Goal: Use online tool/utility: Utilize a website feature to perform a specific function

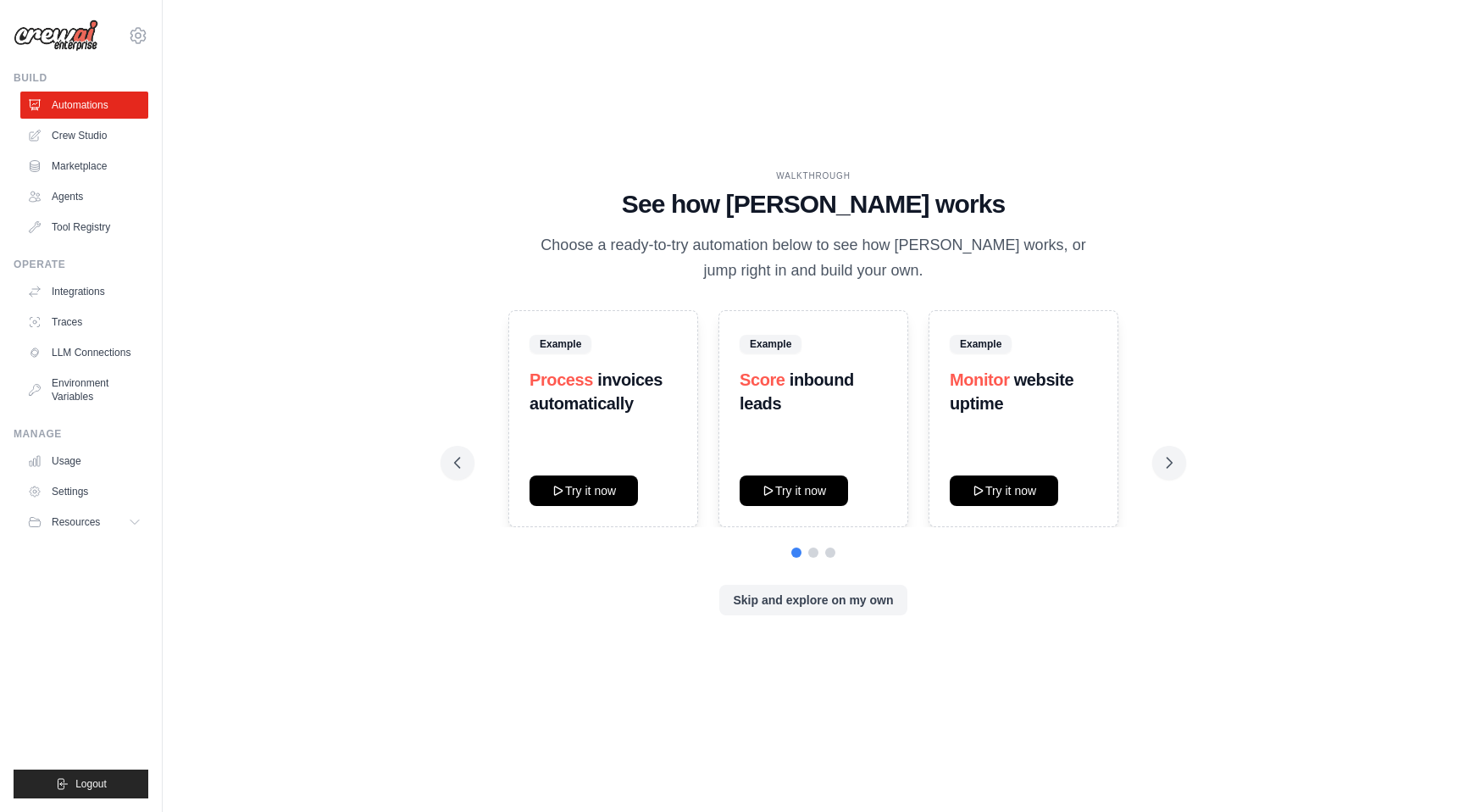
click at [820, 548] on div at bounding box center [813, 552] width 719 height 10
click at [816, 553] on button at bounding box center [813, 551] width 10 height 10
click at [832, 552] on button at bounding box center [831, 551] width 10 height 10
click at [800, 552] on button at bounding box center [797, 551] width 10 height 10
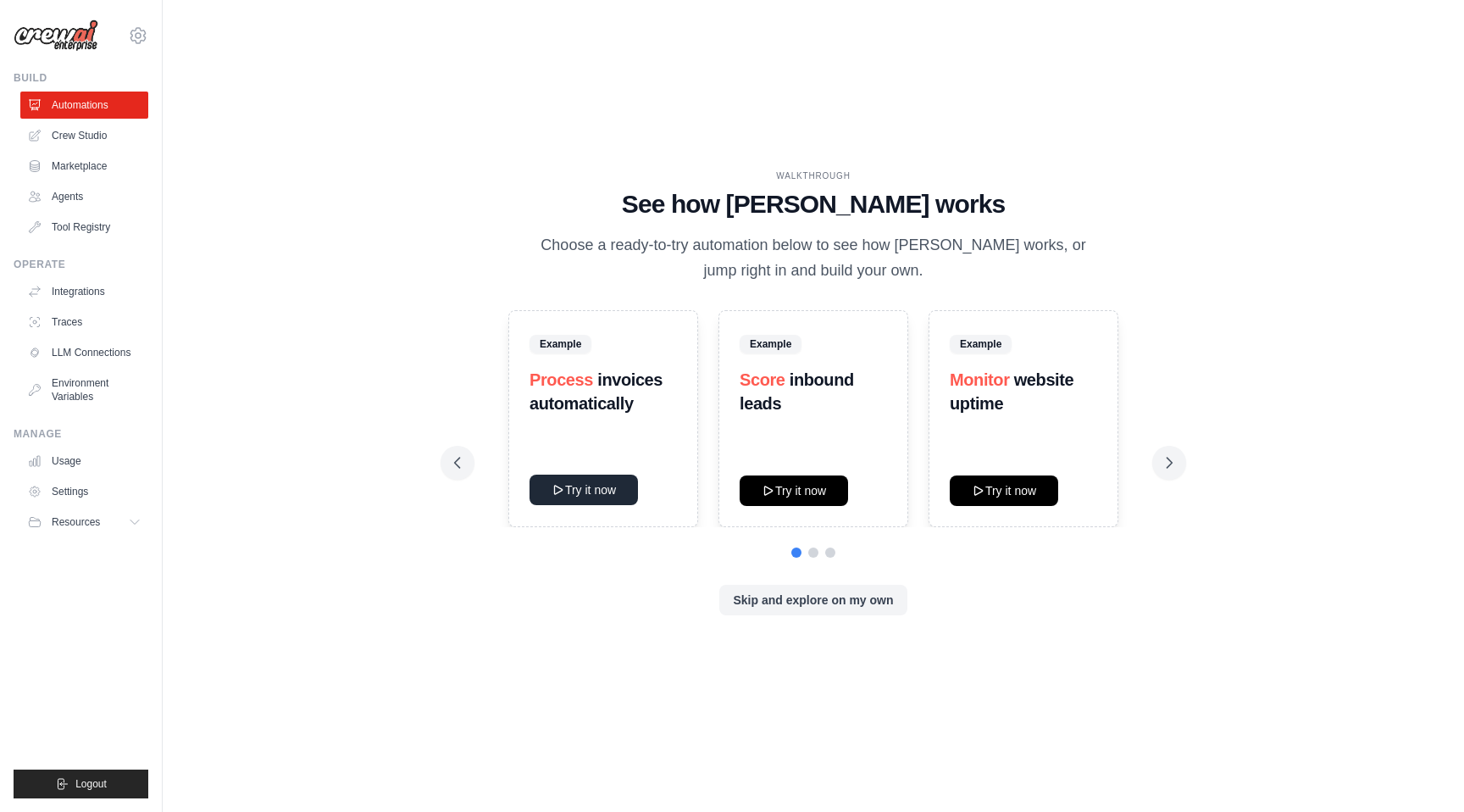
click at [596, 497] on button "Try it now" at bounding box center [585, 489] width 109 height 30
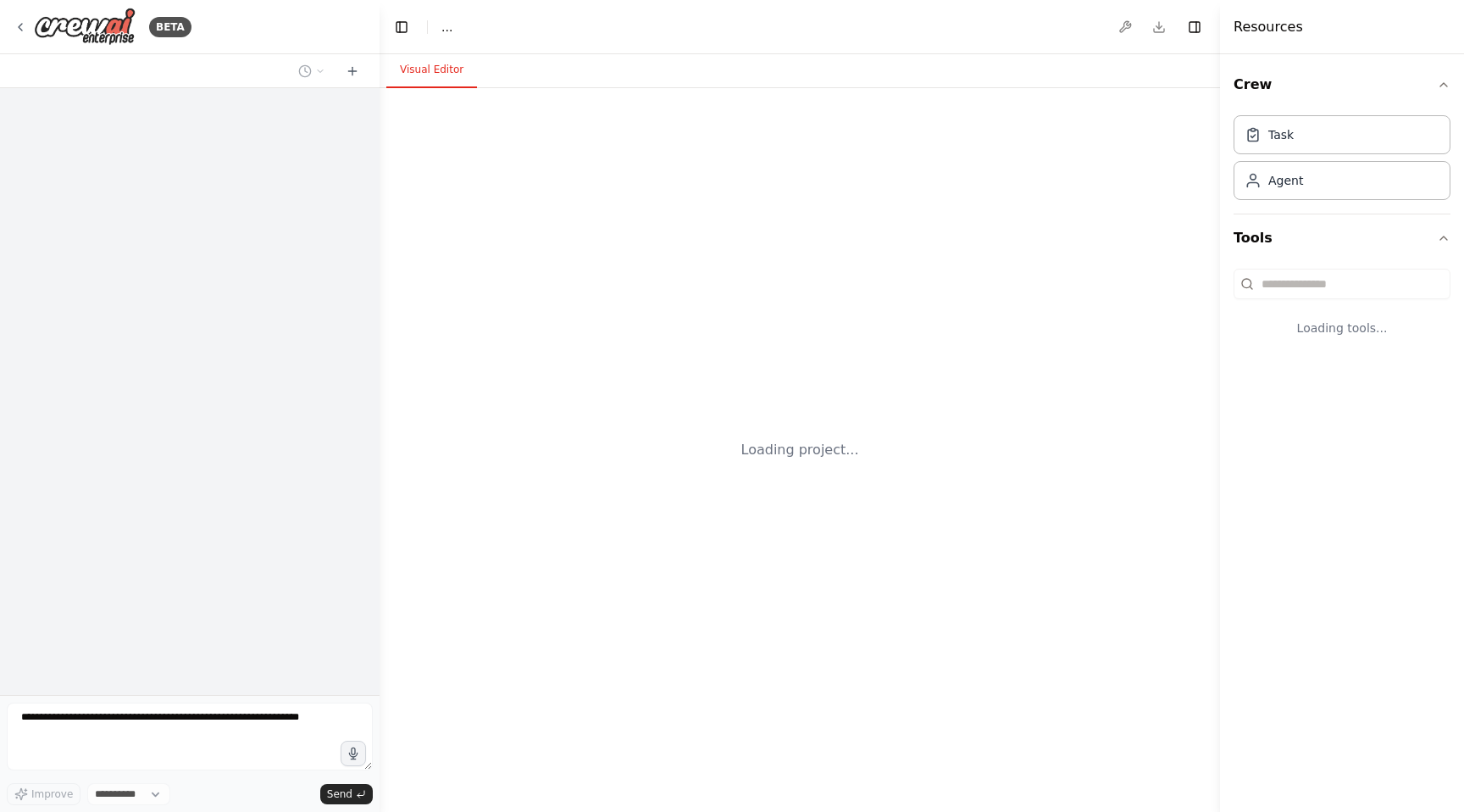
select select "****"
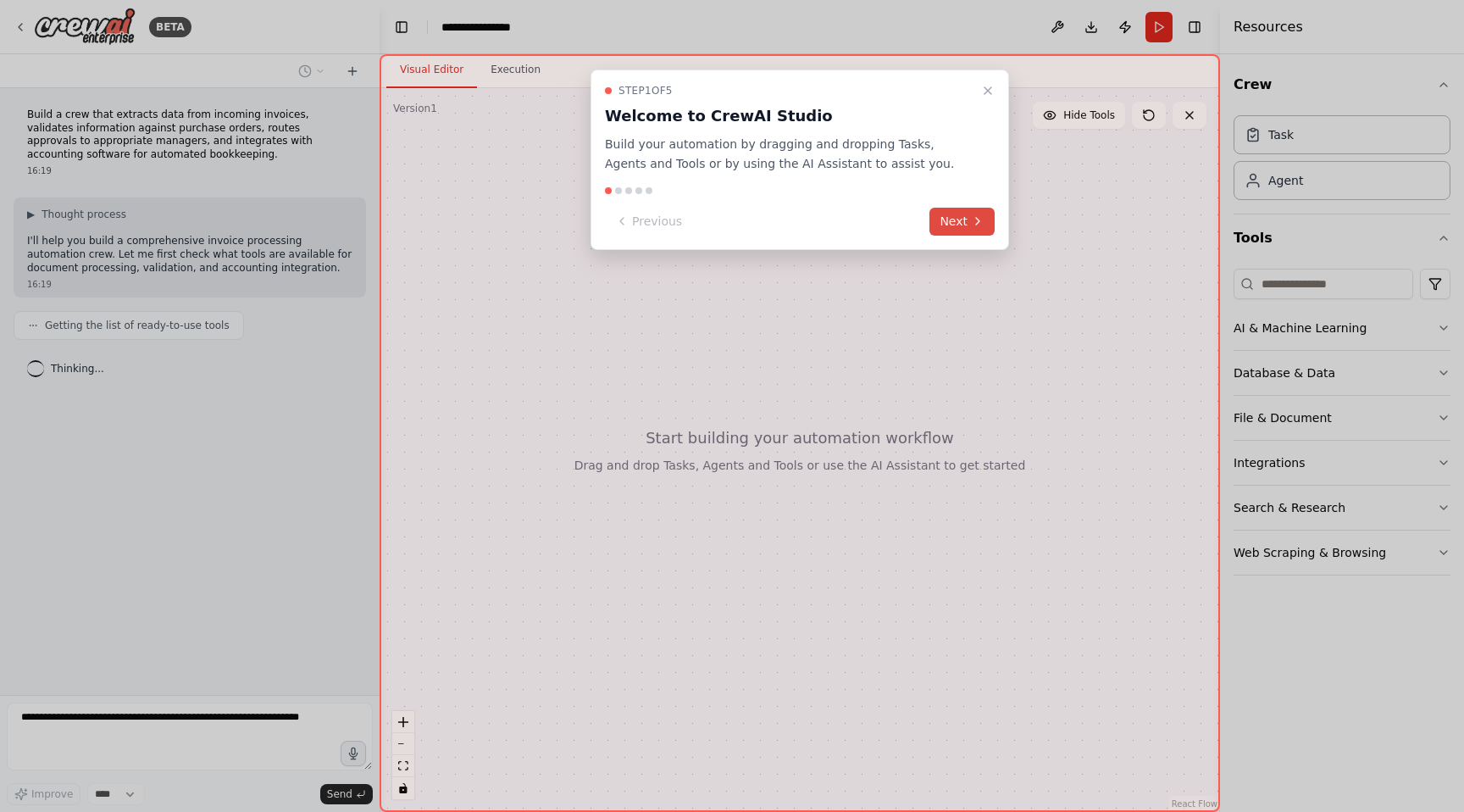
click at [956, 221] on button "Next" at bounding box center [962, 221] width 65 height 28
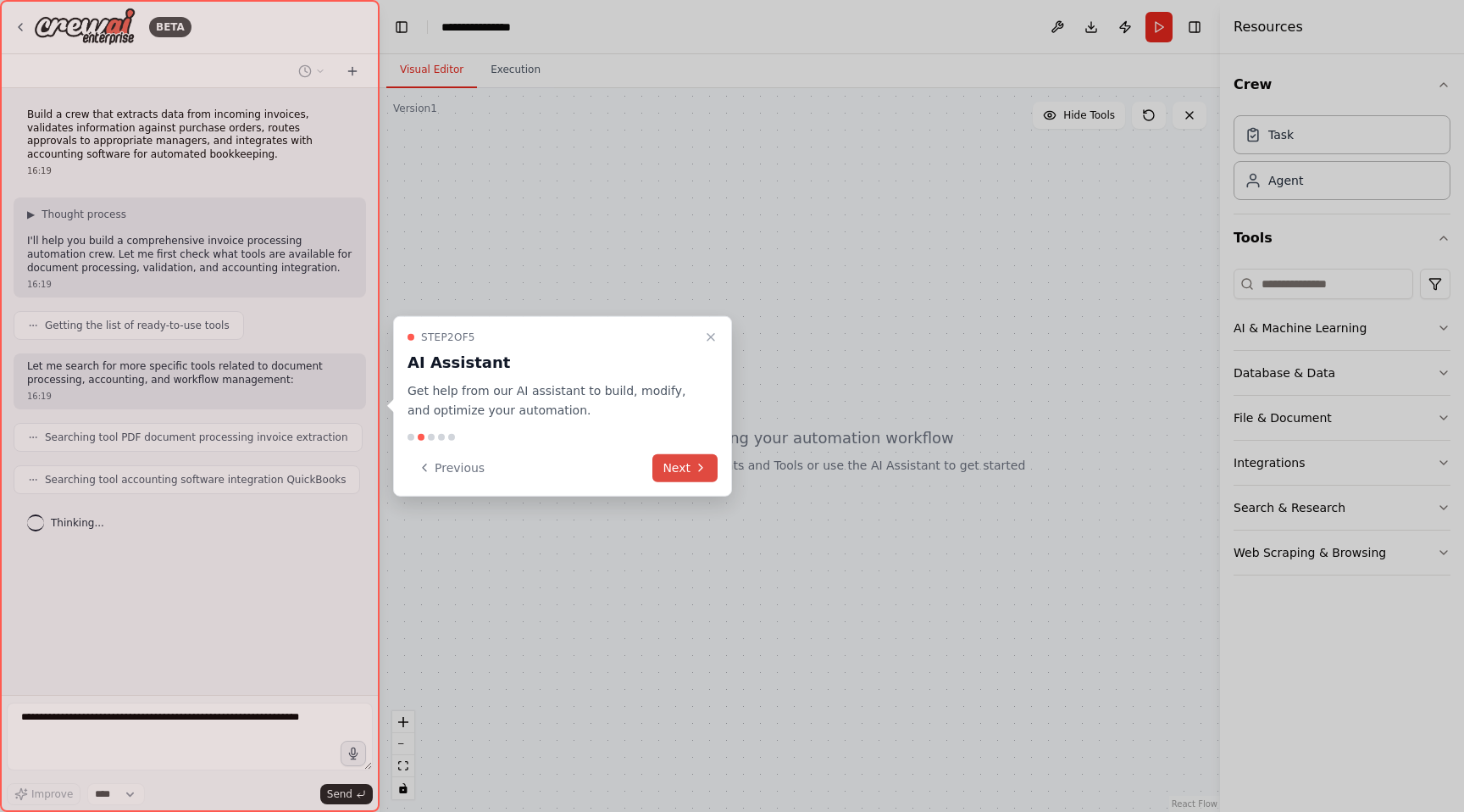
click at [687, 473] on button "Next" at bounding box center [685, 467] width 65 height 28
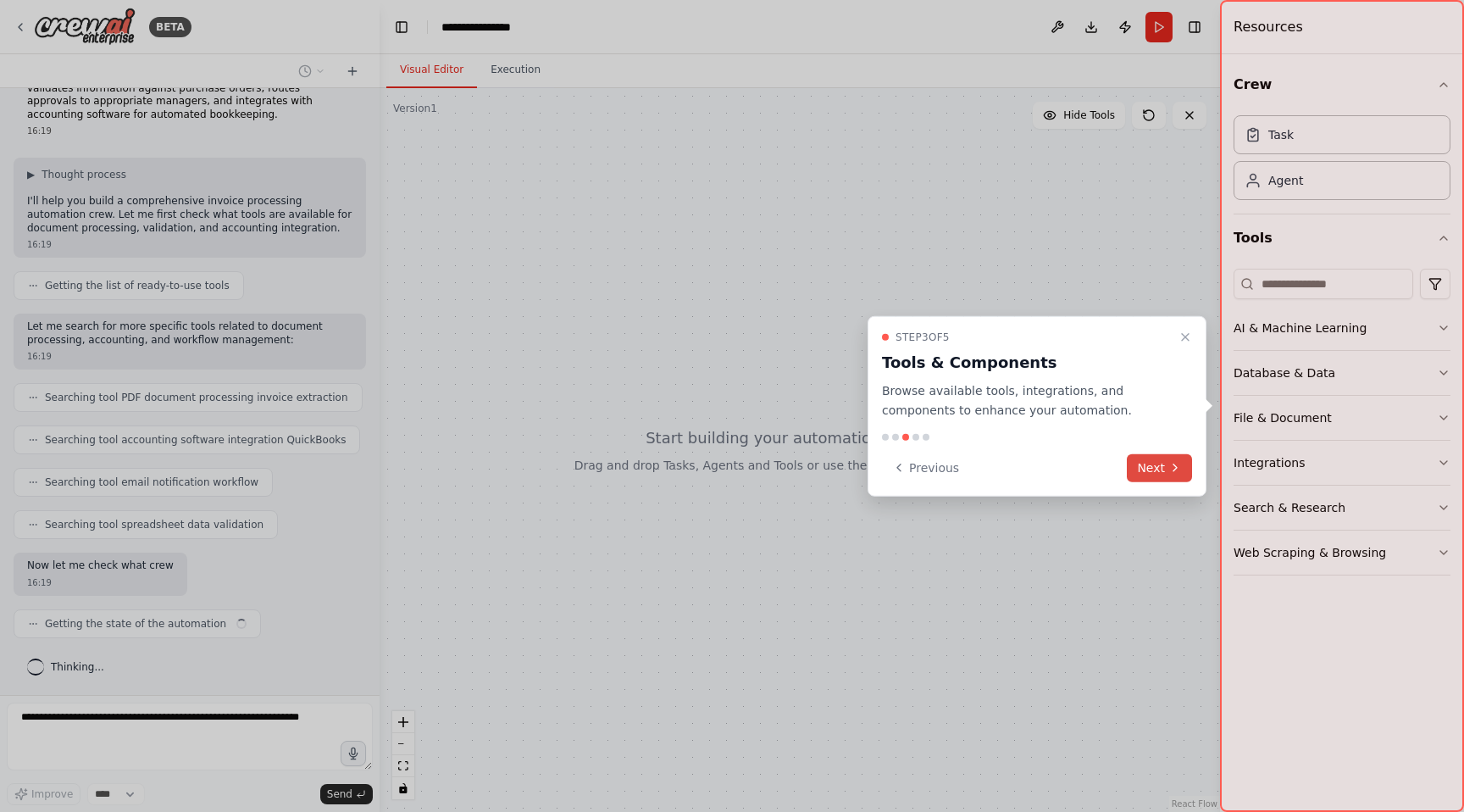
scroll to position [53, 0]
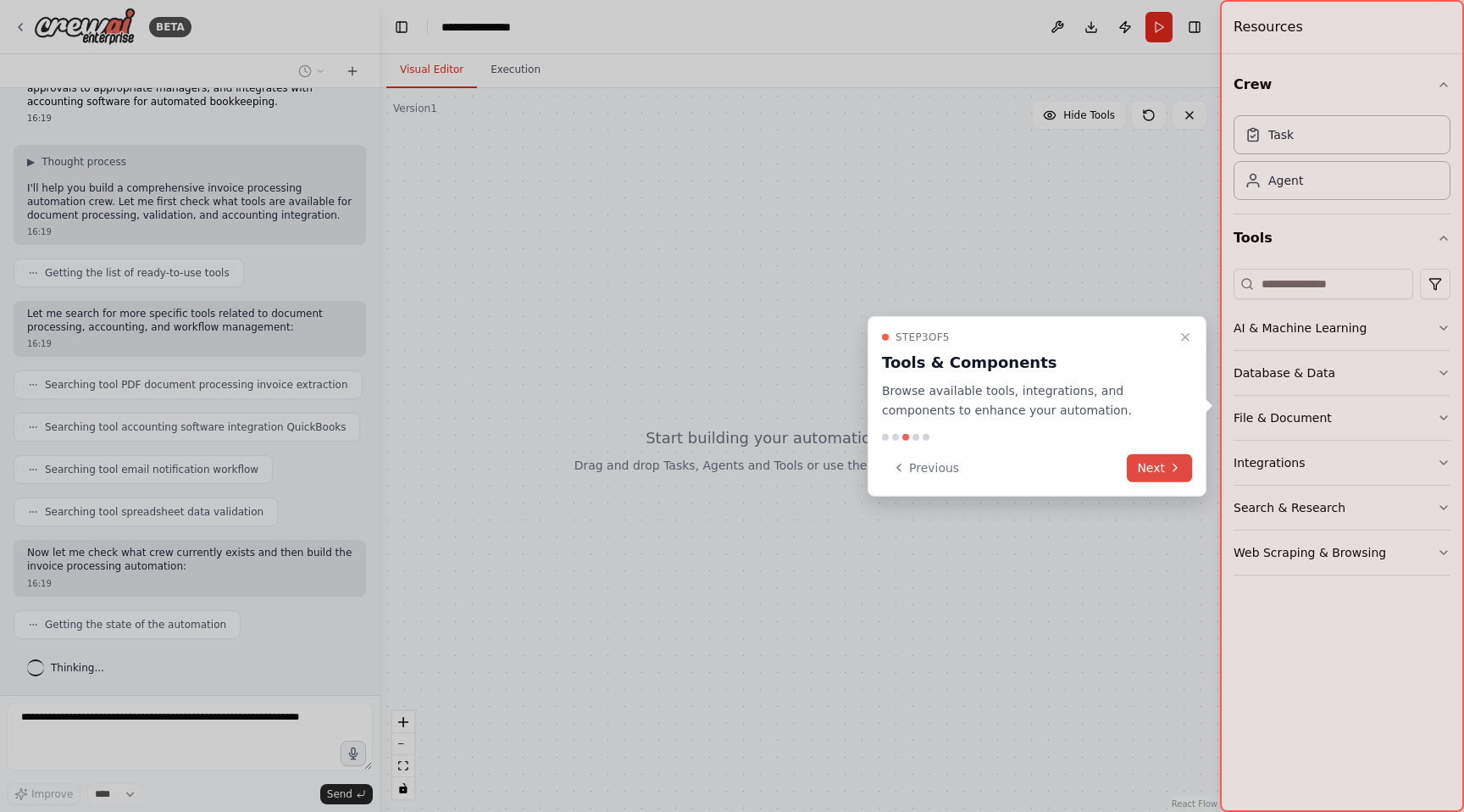
click at [1155, 473] on button "Next" at bounding box center [1160, 467] width 65 height 28
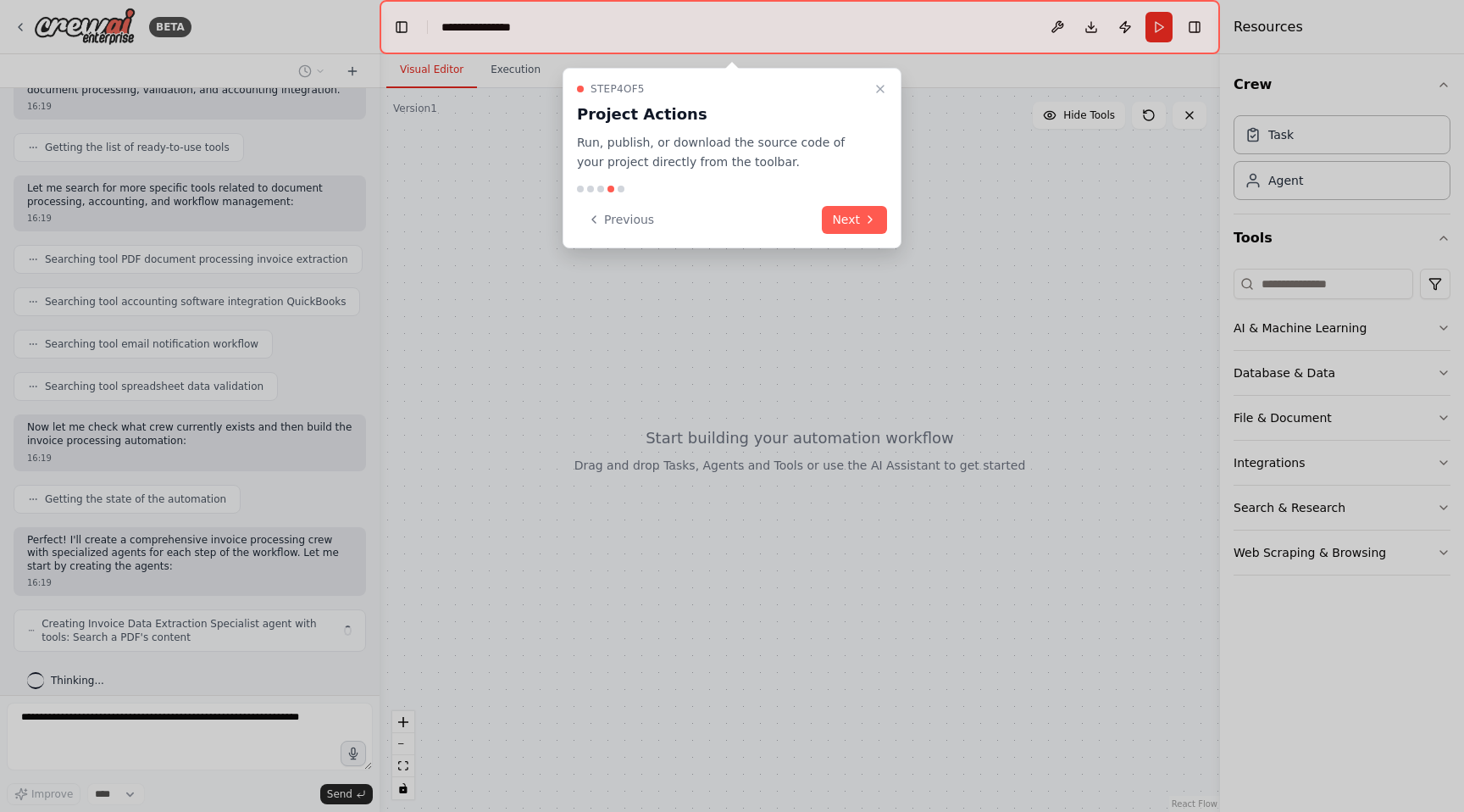
scroll to position [192, 0]
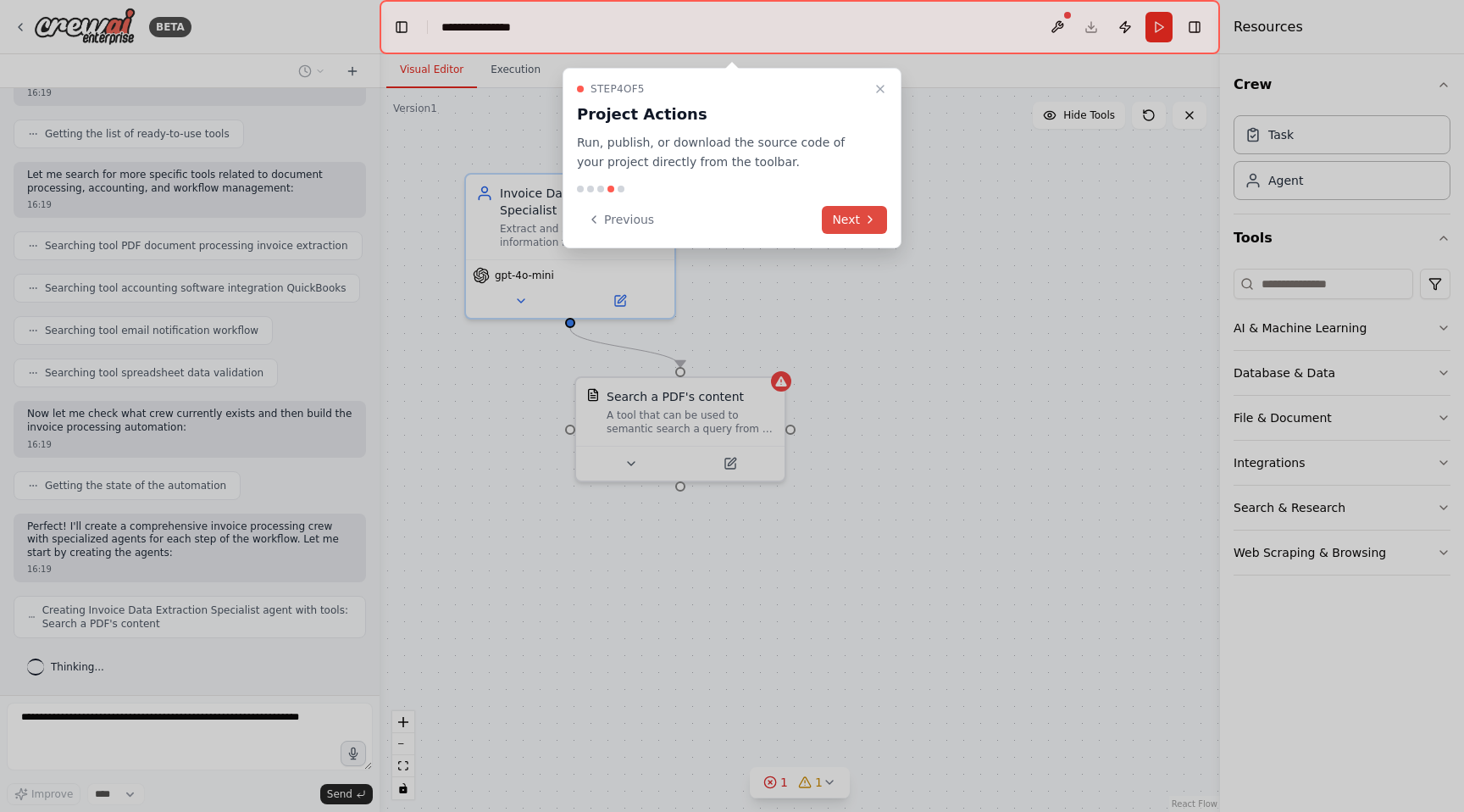
click at [855, 226] on button "Next" at bounding box center [854, 220] width 65 height 28
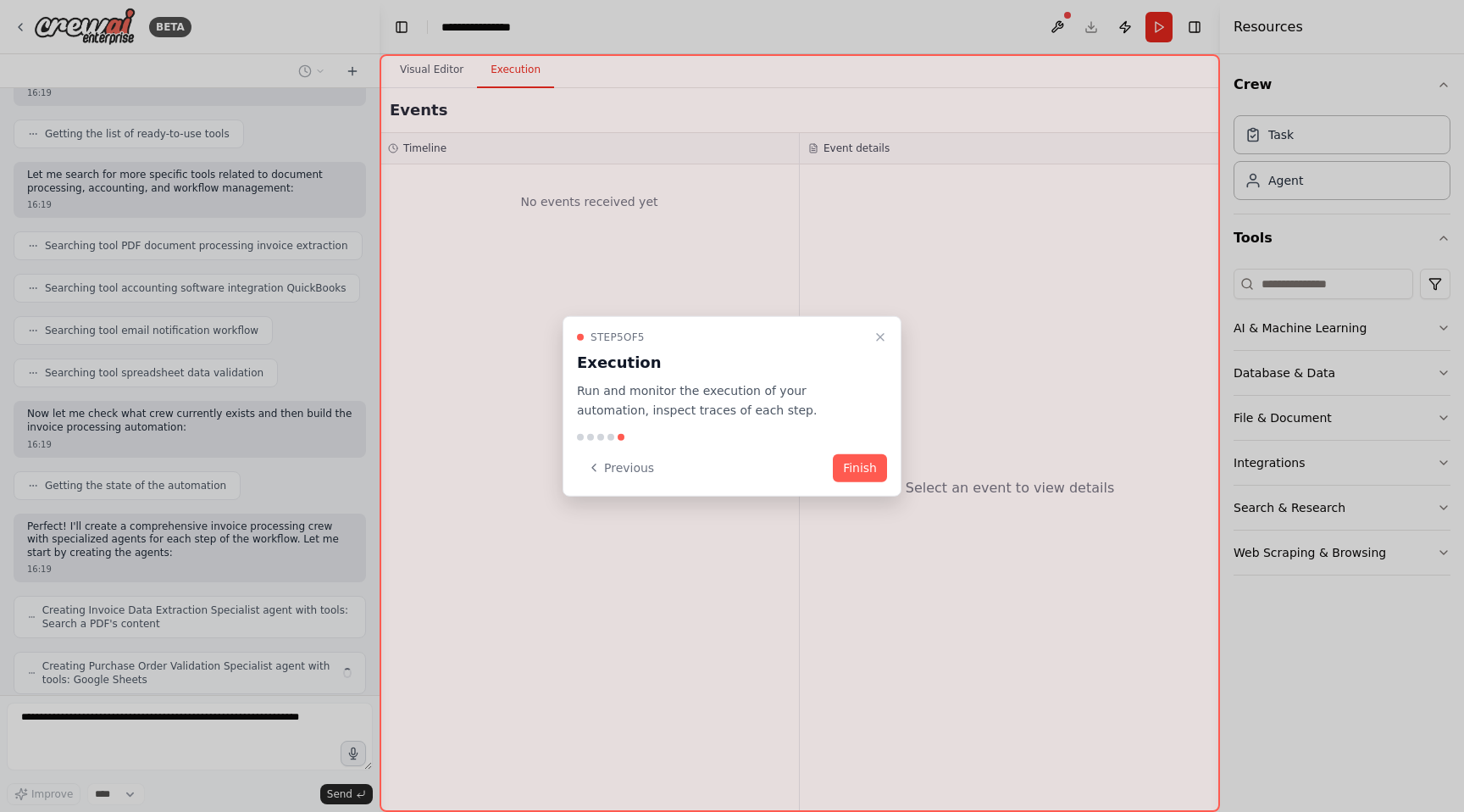
scroll to position [247, 0]
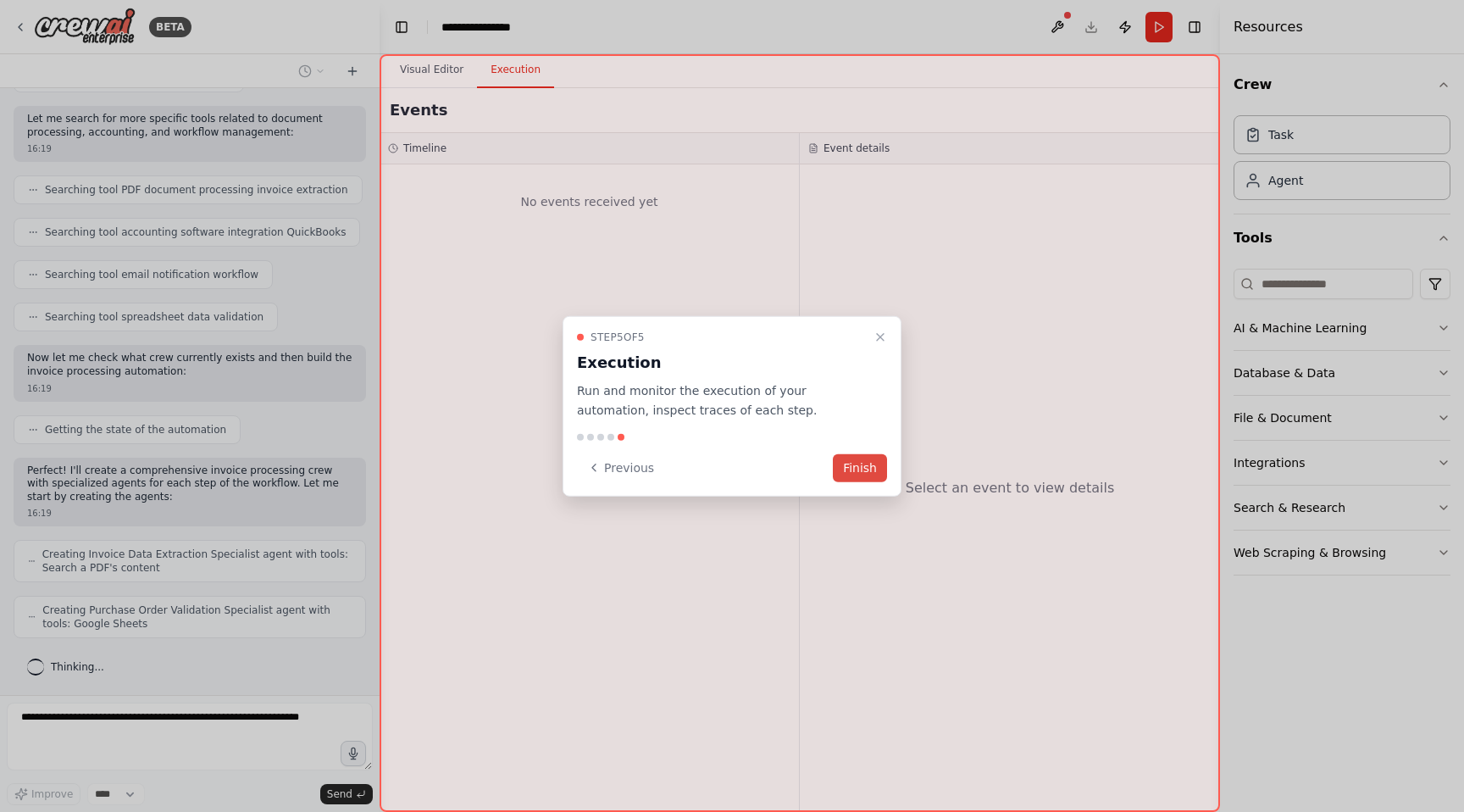
click at [861, 468] on button "Finish" at bounding box center [860, 467] width 54 height 28
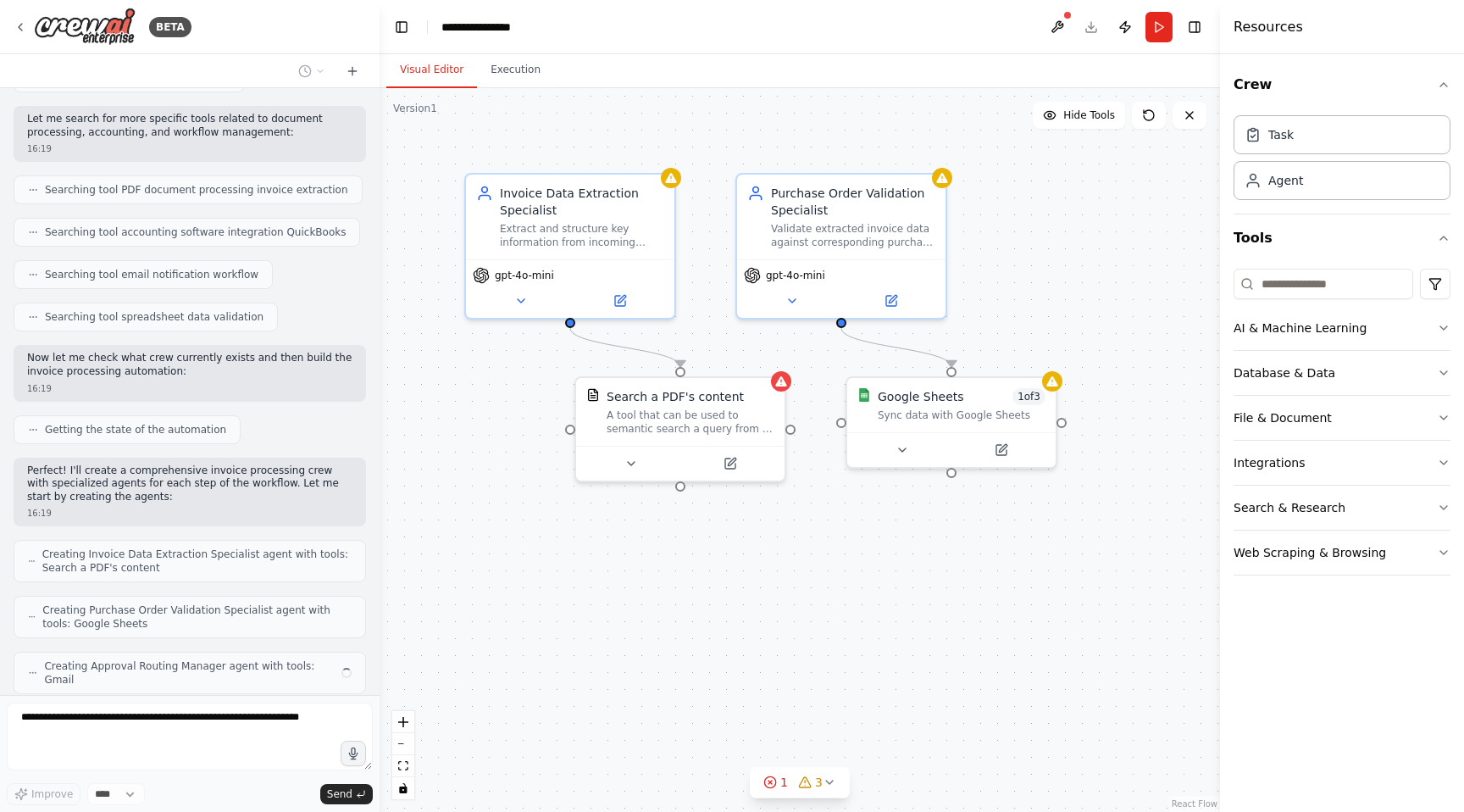
scroll to position [290, 0]
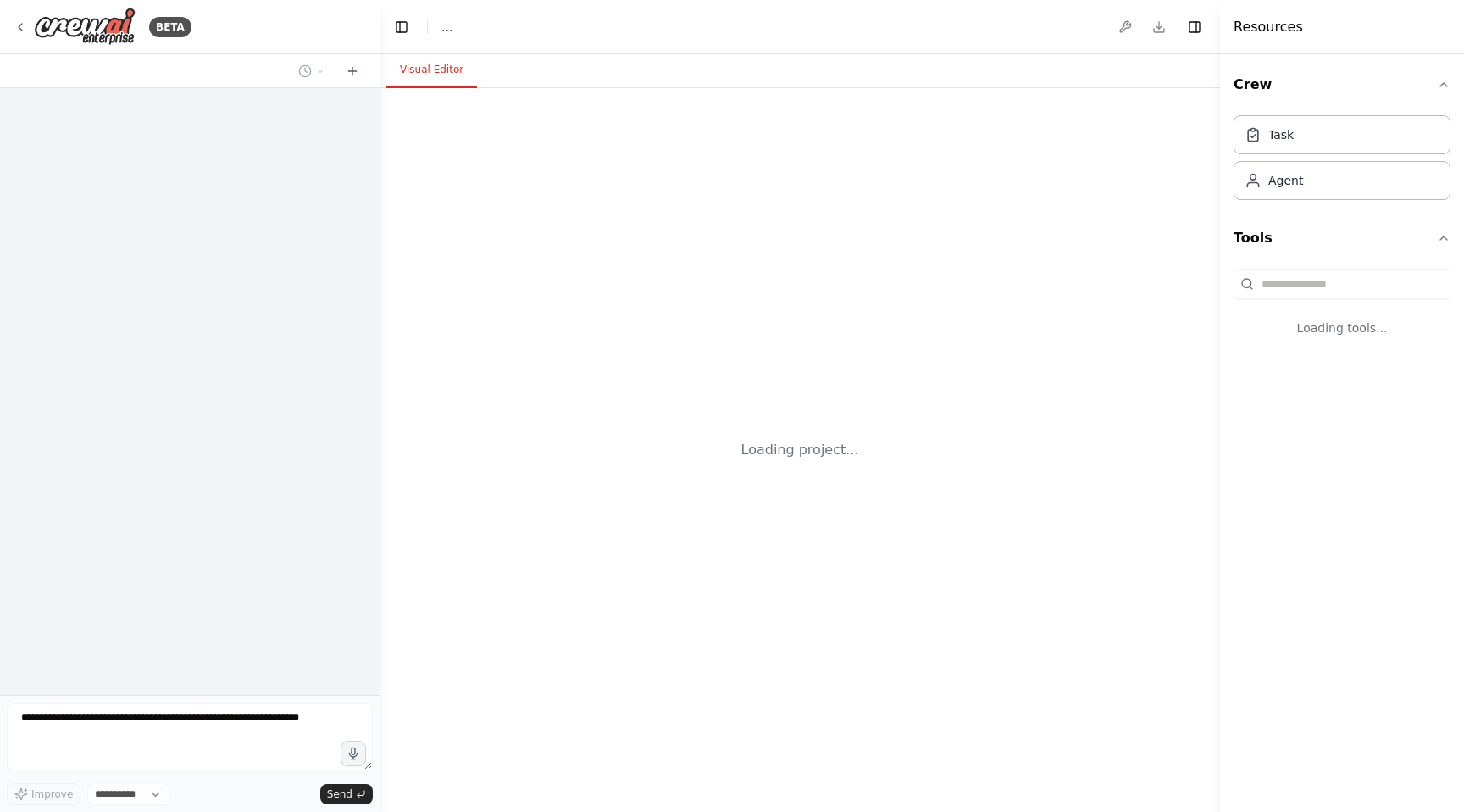
select select "****"
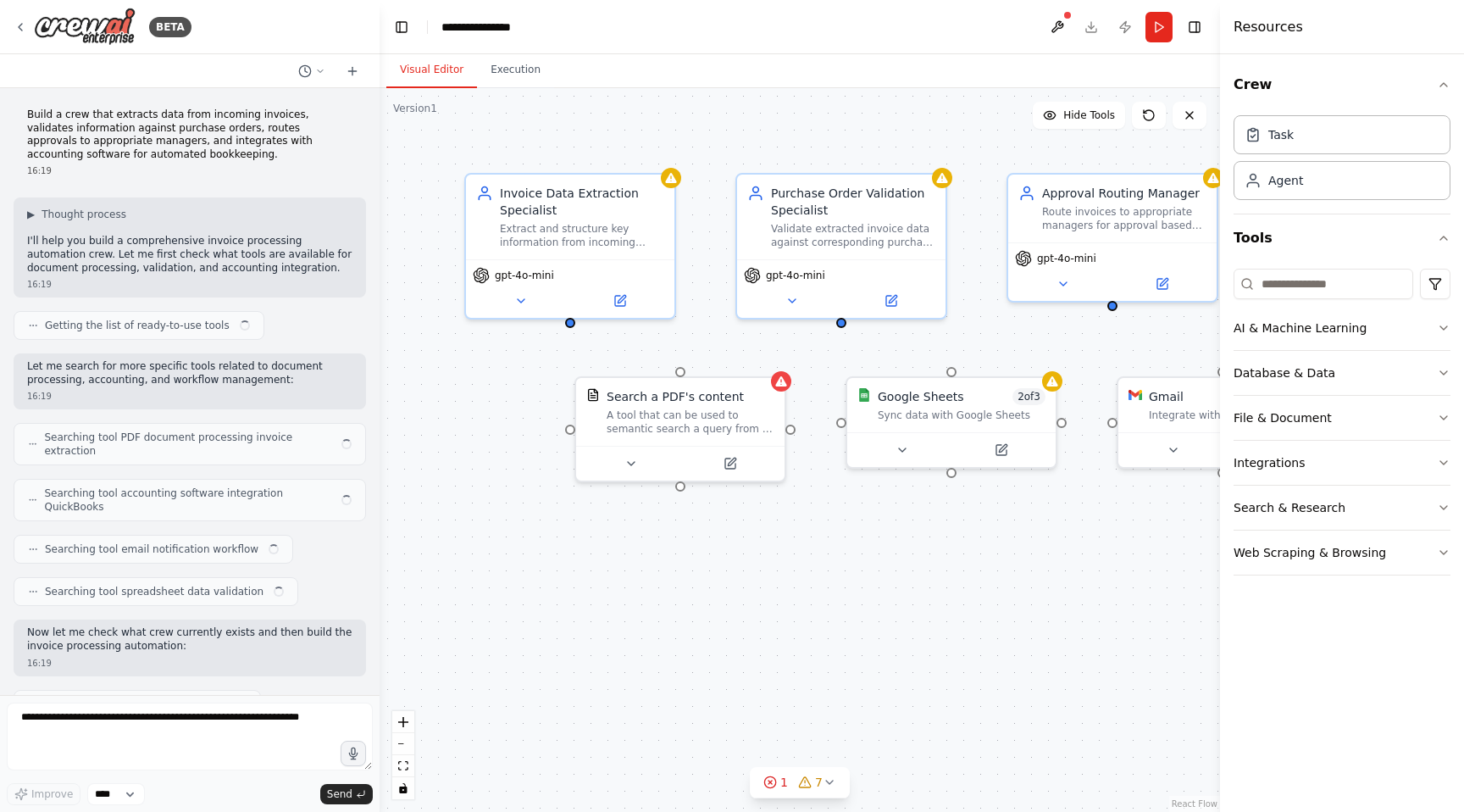
scroll to position [209, 0]
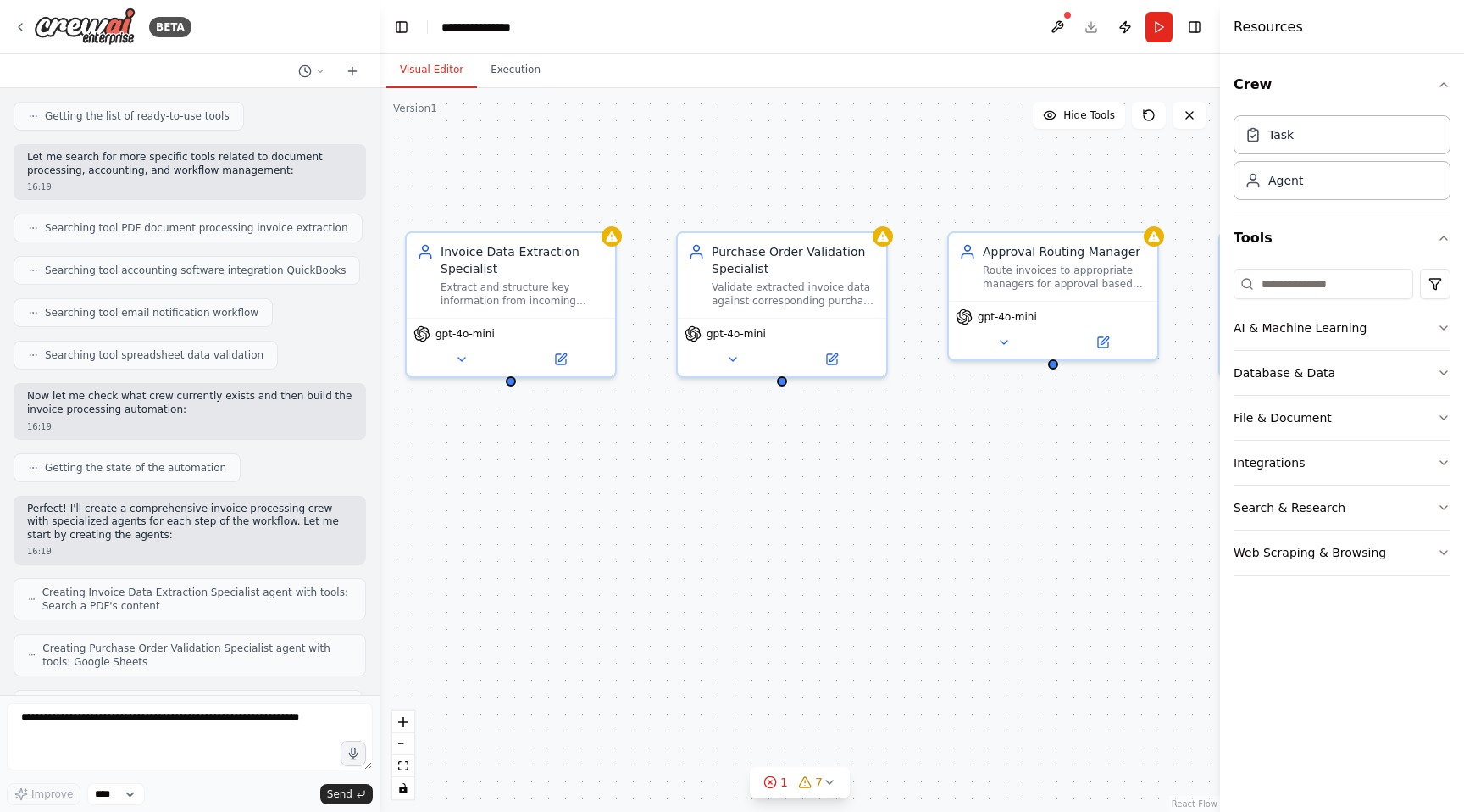
drag, startPoint x: 564, startPoint y: 324, endPoint x: 505, endPoint y: 382, distance: 82.7
click at [505, 382] on div "Invoice Data Extraction Specialist Extract and structure key information from i…" at bounding box center [800, 450] width 840 height 724
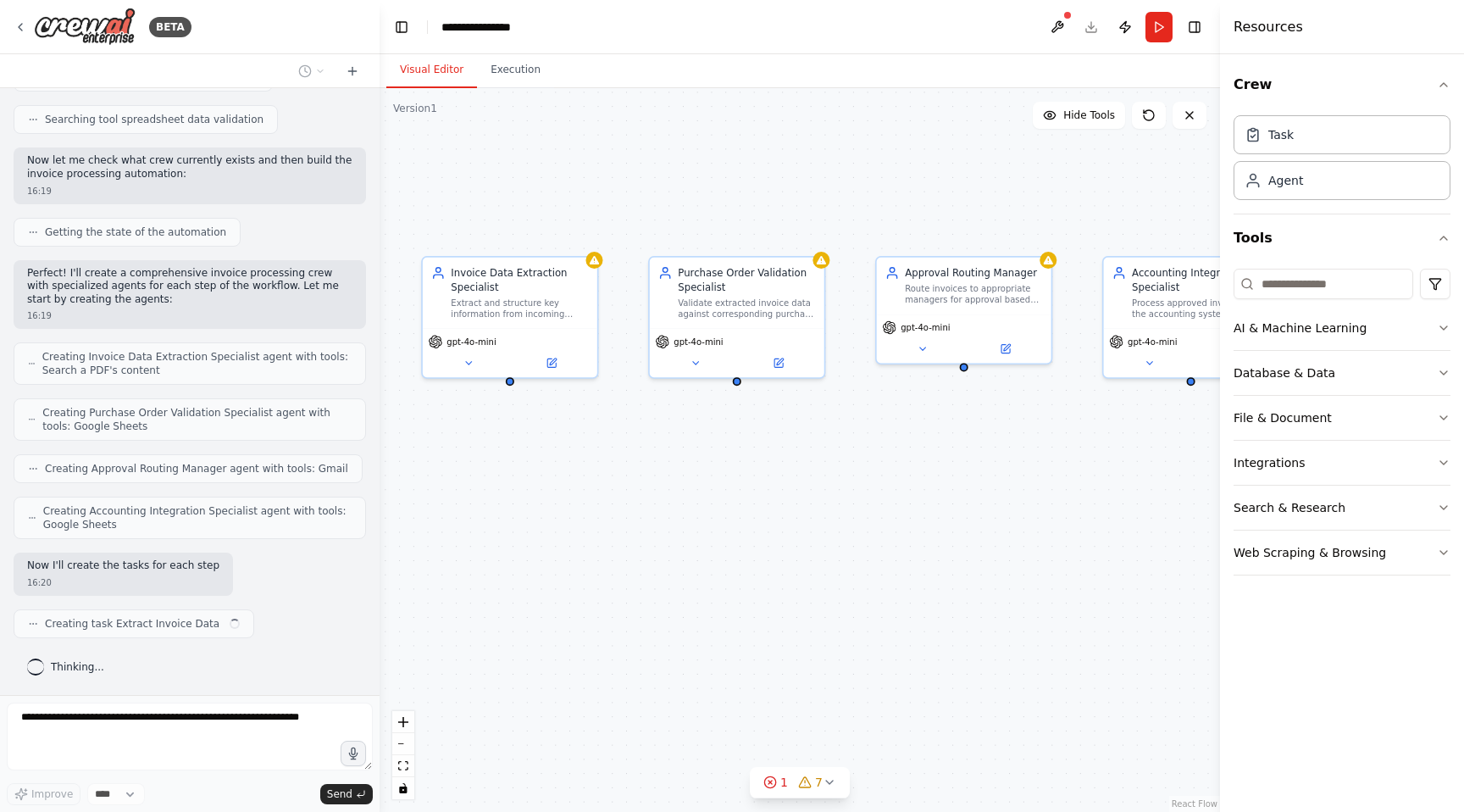
scroll to position [457, 0]
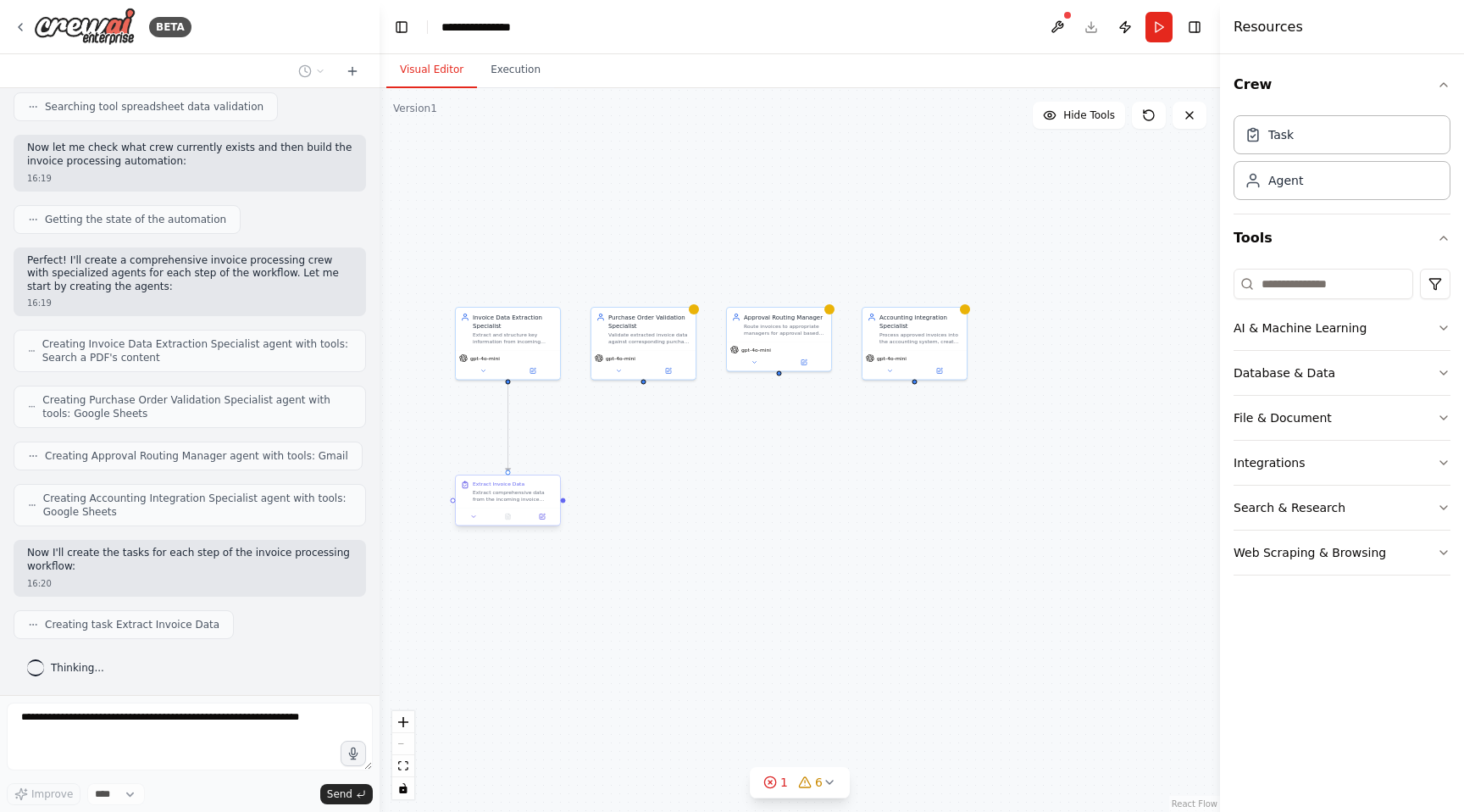
click at [508, 486] on div "Extract Invoice Data" at bounding box center [498, 483] width 52 height 7
drag, startPoint x: 644, startPoint y: 378, endPoint x: 510, endPoint y: 480, distance: 168.4
click at [511, 479] on div "Invoice Data Extraction Specialist Extract and structure key information from i…" at bounding box center [623, 445] width 420 height 362
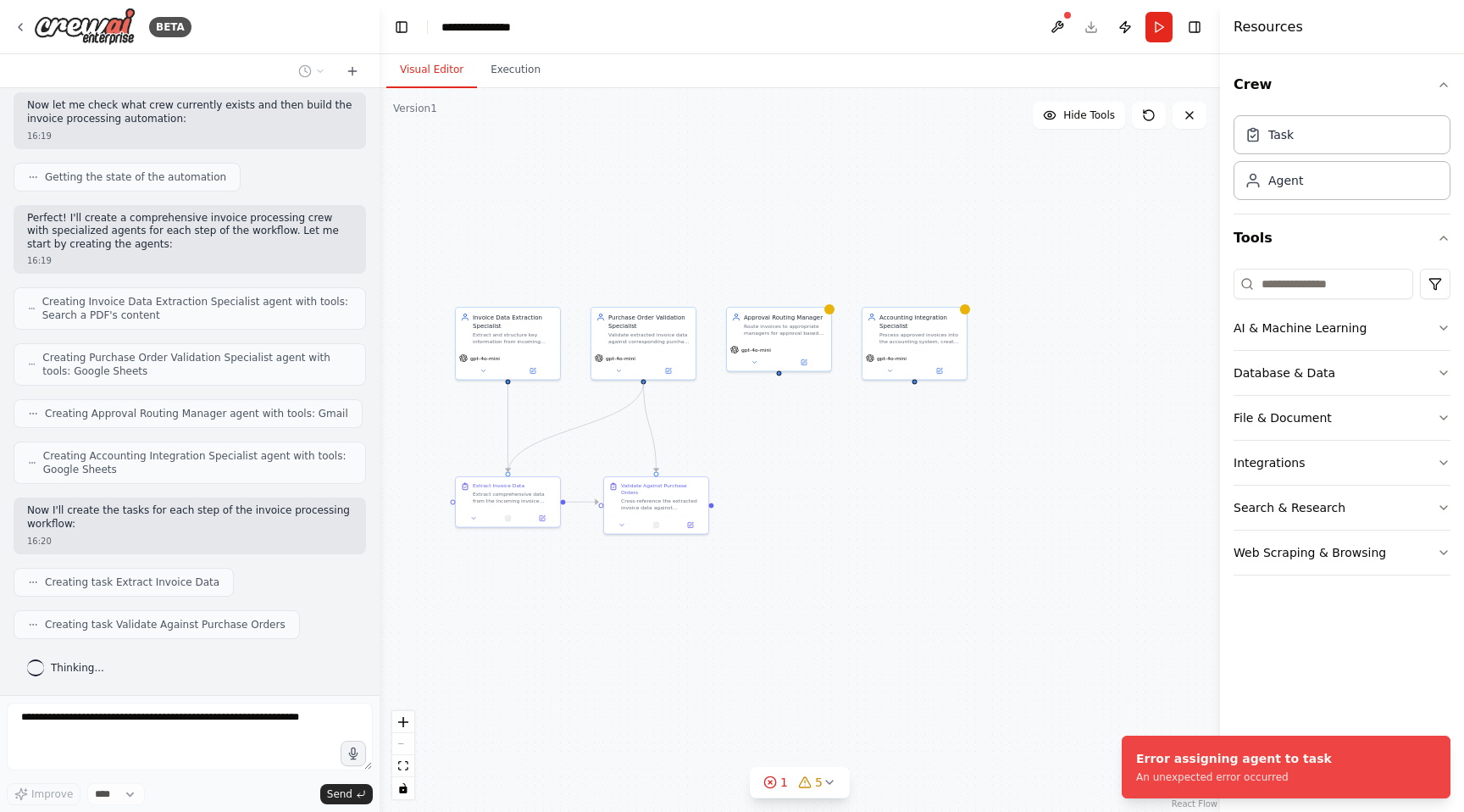
drag, startPoint x: 645, startPoint y: 378, endPoint x: 516, endPoint y: 469, distance: 157.9
click at [514, 470] on div ".deletable-edge-delete-btn { width: 20px; height: 20px; border: 0px solid #ffff…" at bounding box center [800, 450] width 840 height 724
drag, startPoint x: 777, startPoint y: 371, endPoint x: 507, endPoint y: 475, distance: 289.3
click at [507, 475] on div "Invoice Data Extraction Specialist Extract and structure key information from i…" at bounding box center [623, 445] width 420 height 362
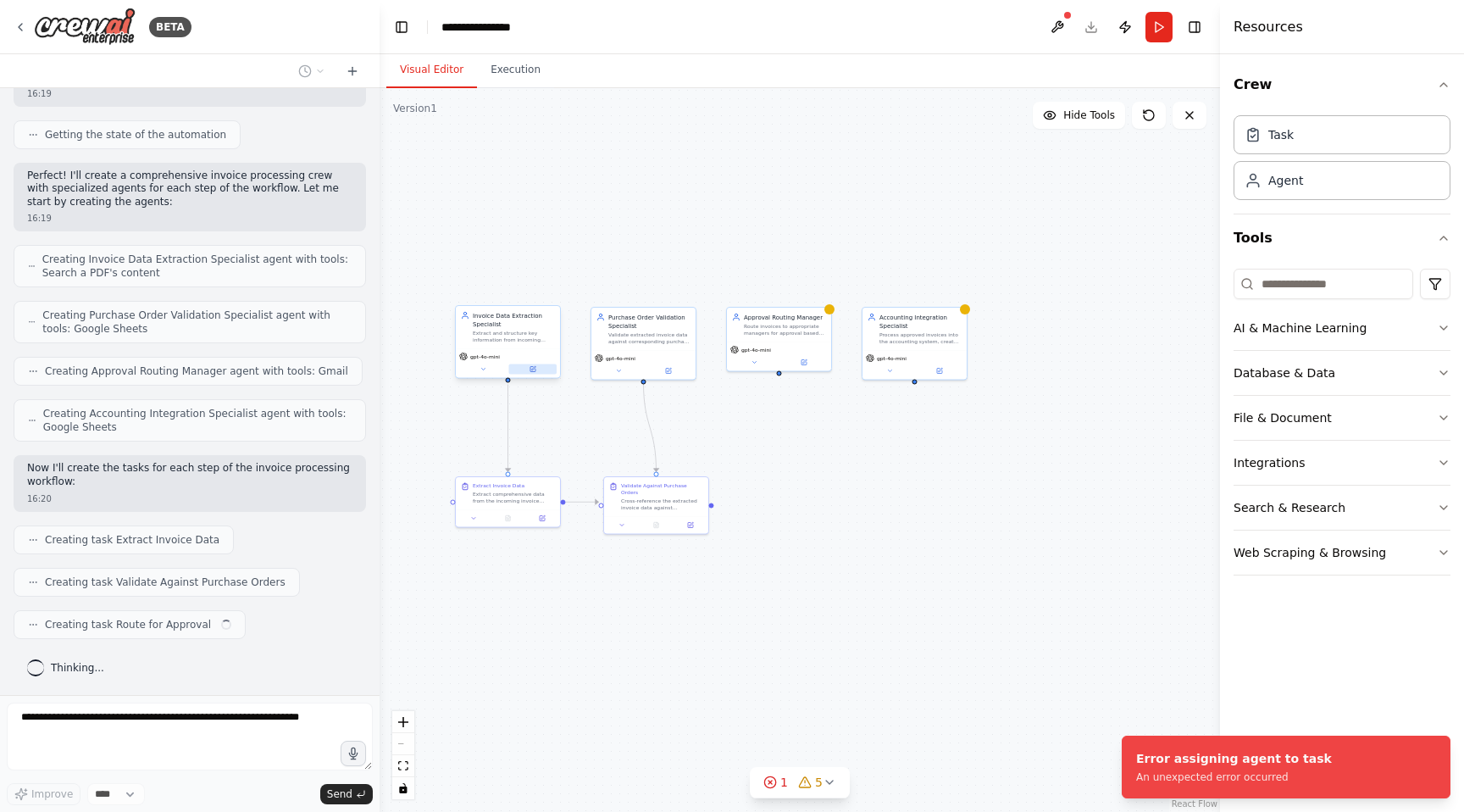
click at [515, 372] on button at bounding box center [534, 370] width 49 height 10
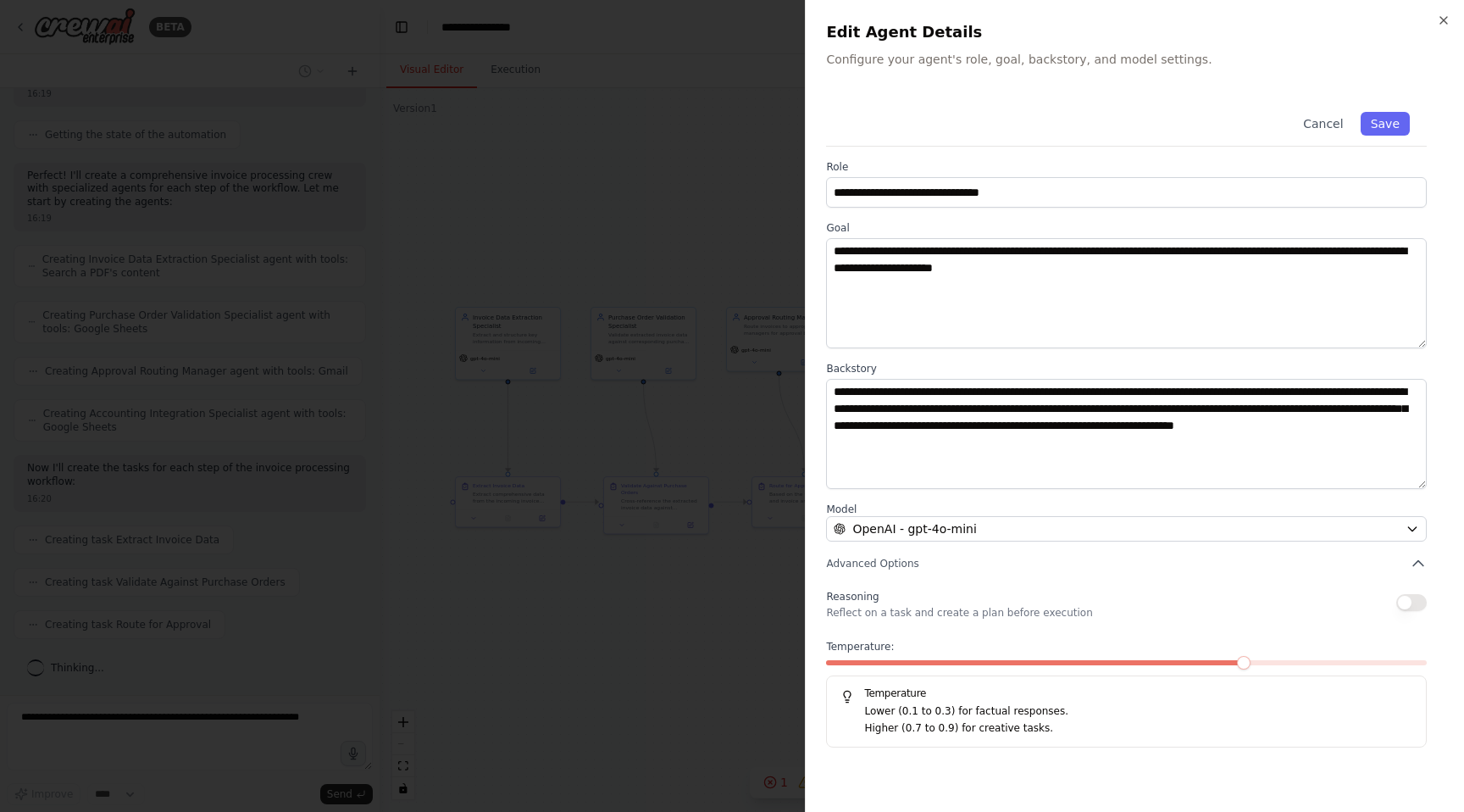
click at [1033, 118] on div "Cancel Save" at bounding box center [1126, 121] width 601 height 52
click at [648, 198] on div at bounding box center [732, 406] width 1464 height 812
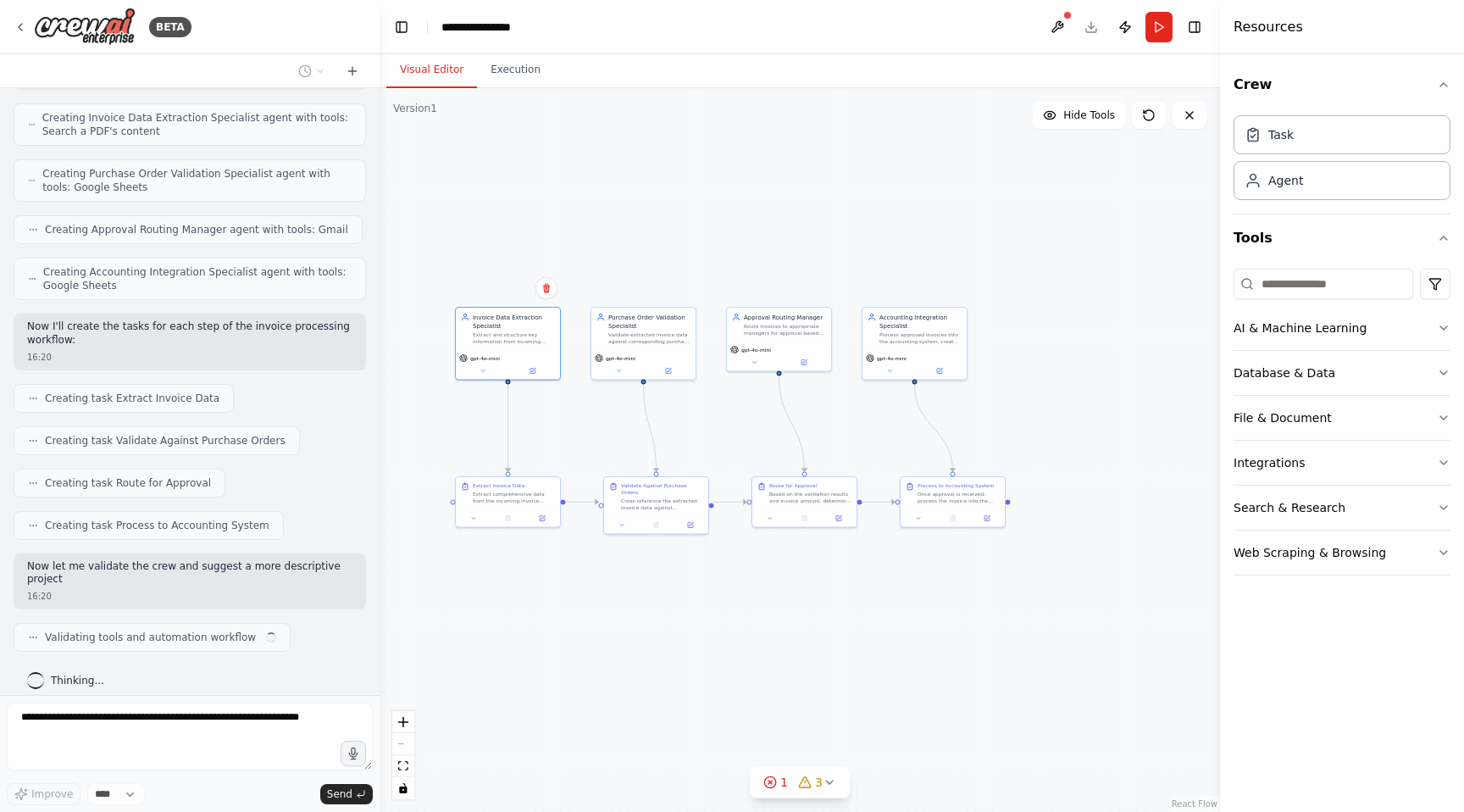
scroll to position [696, 0]
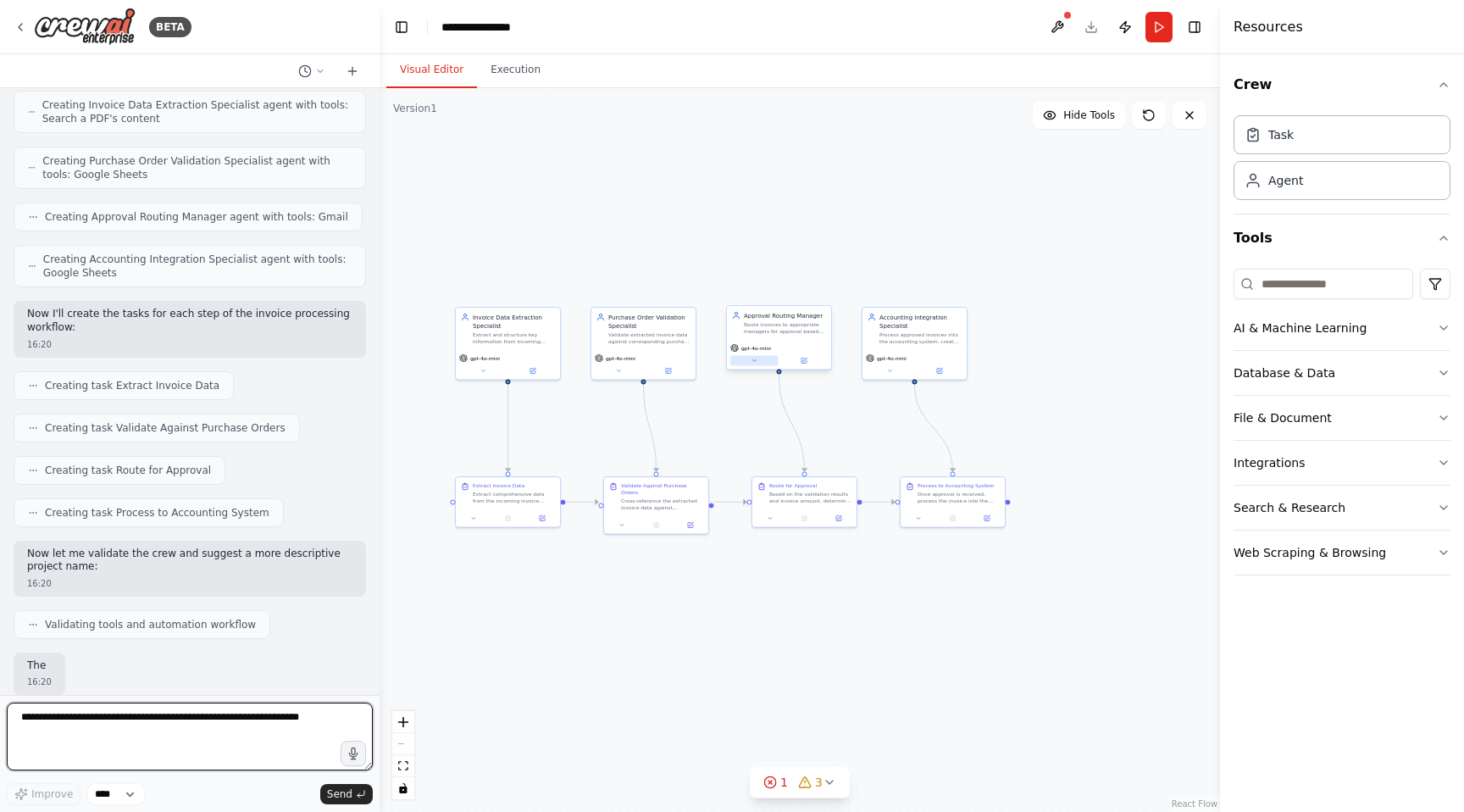
click at [760, 365] on button at bounding box center [755, 361] width 49 height 10
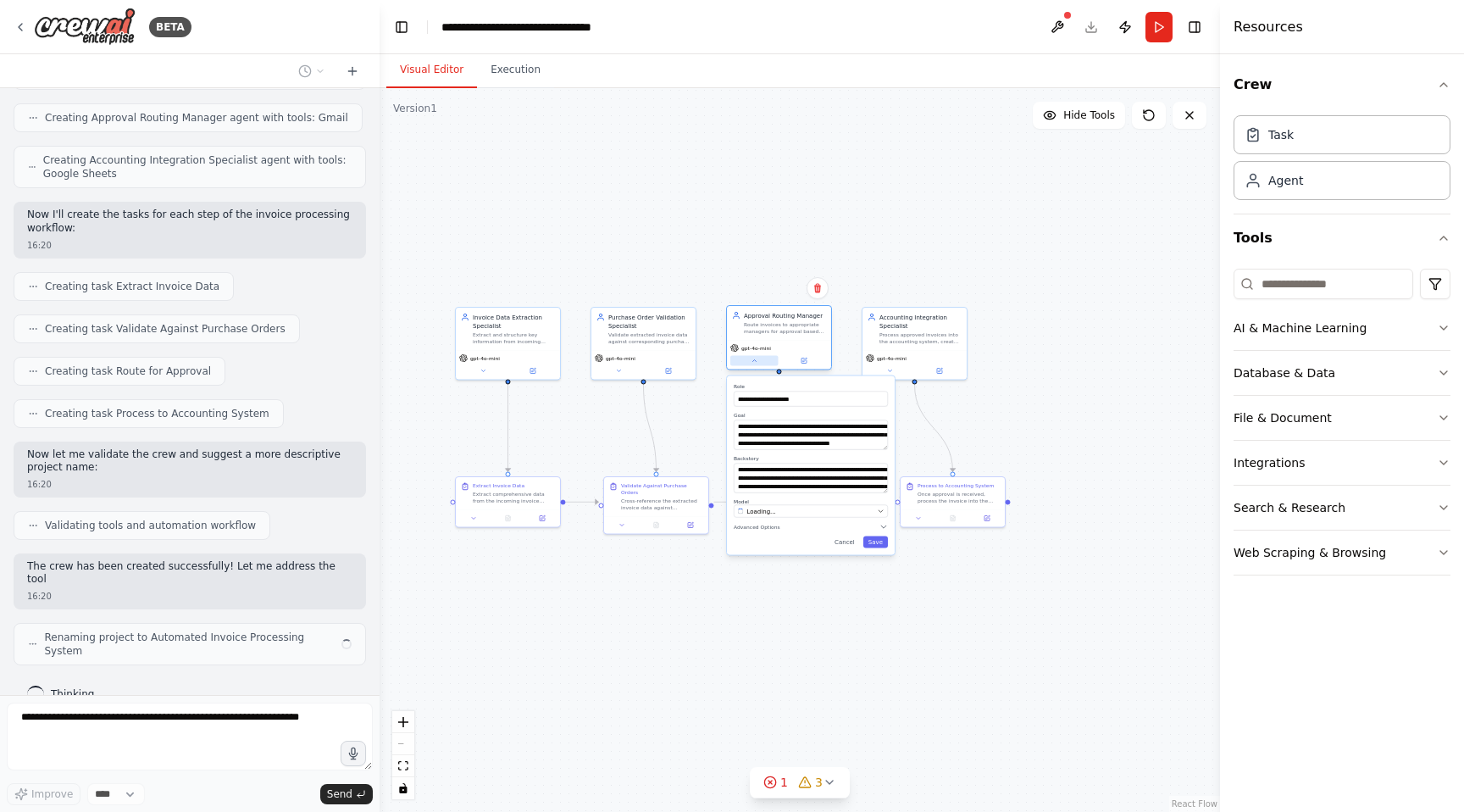
scroll to position [809, 0]
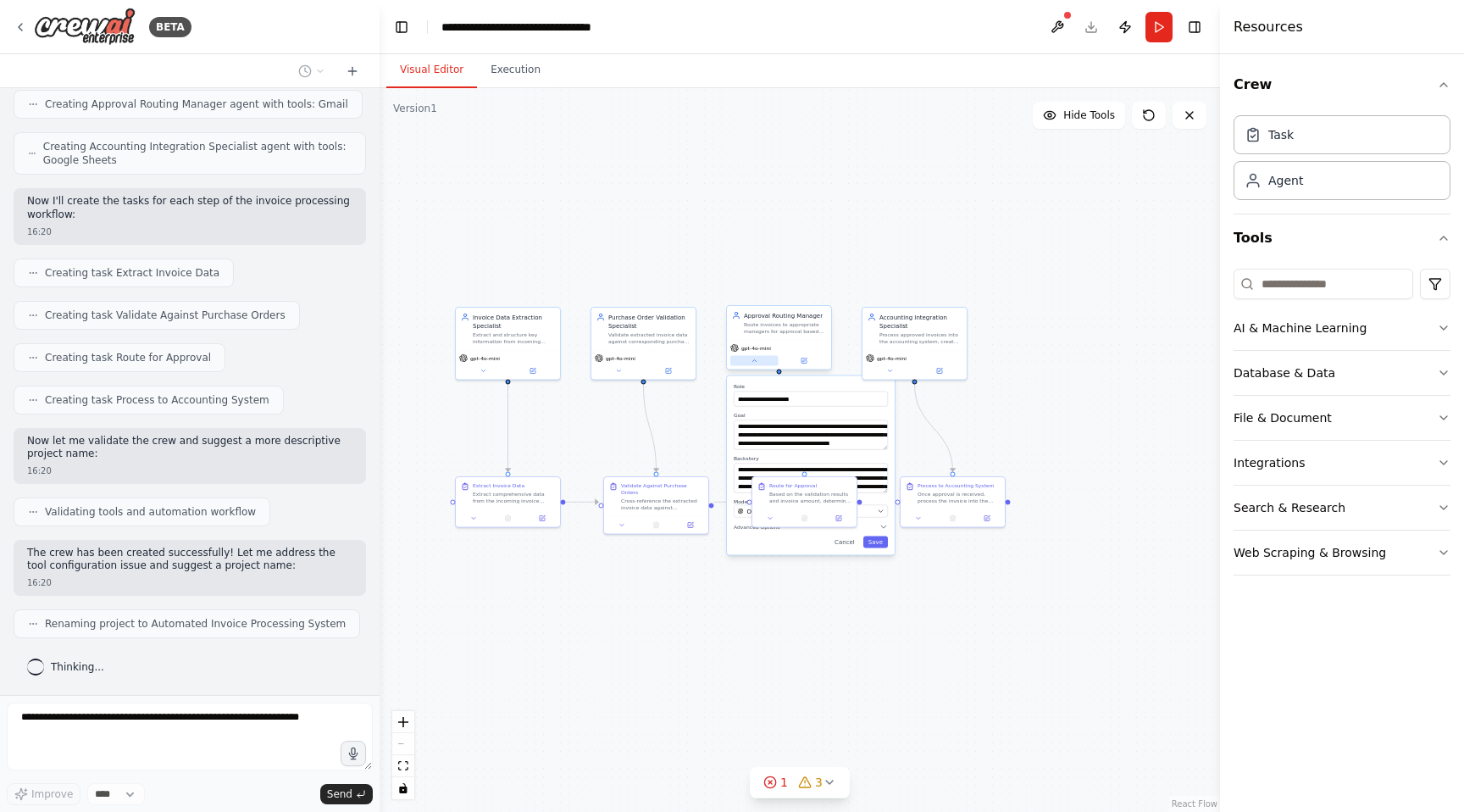
click at [760, 365] on button at bounding box center [755, 361] width 49 height 10
click at [811, 352] on div "gpt-4o-mini" at bounding box center [779, 354] width 104 height 29
click at [811, 356] on button at bounding box center [804, 361] width 49 height 10
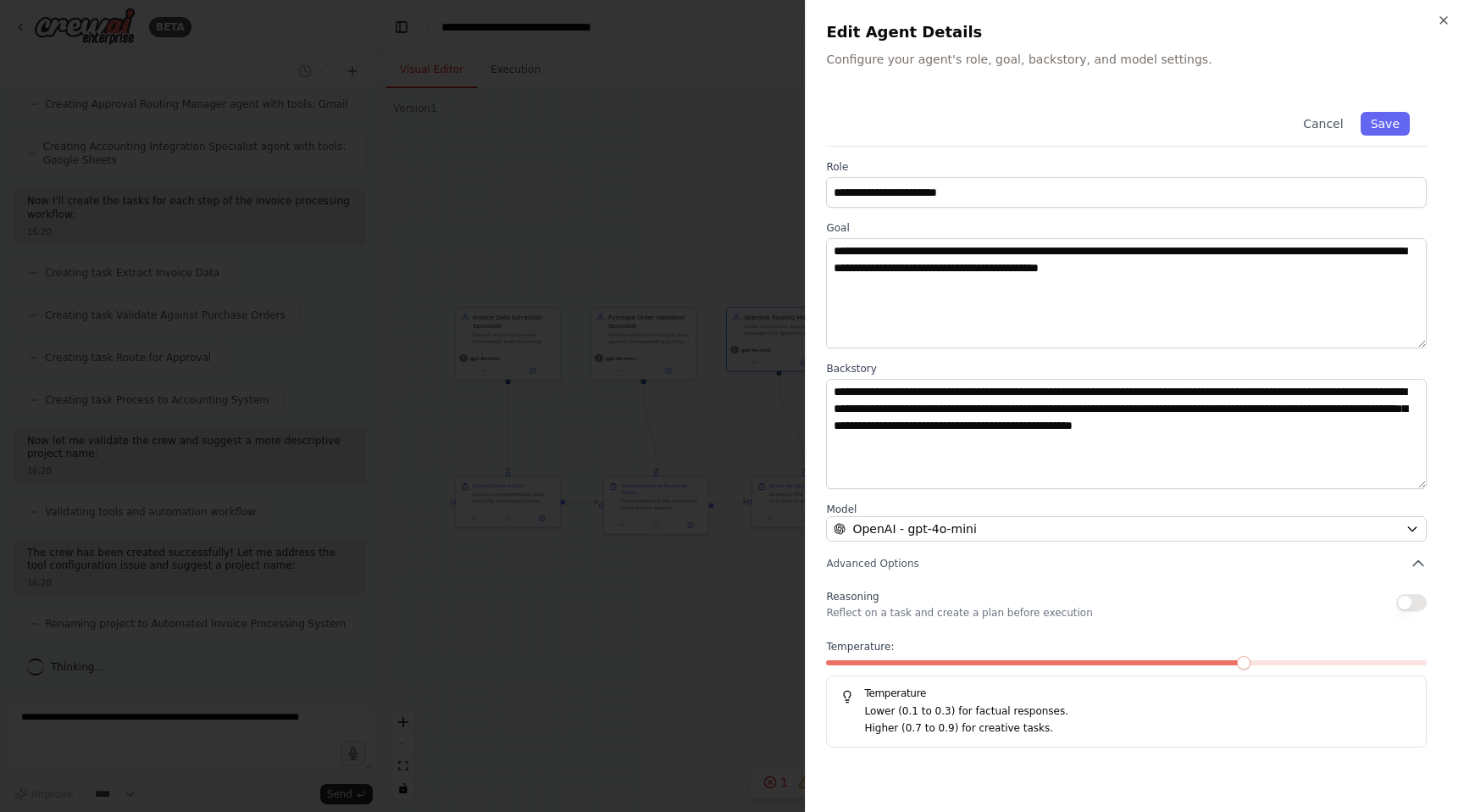
click at [1413, 604] on button "button" at bounding box center [1411, 602] width 30 height 17
click at [1410, 604] on button "button" at bounding box center [1411, 602] width 30 height 17
click at [1329, 123] on button "Cancel" at bounding box center [1324, 124] width 60 height 23
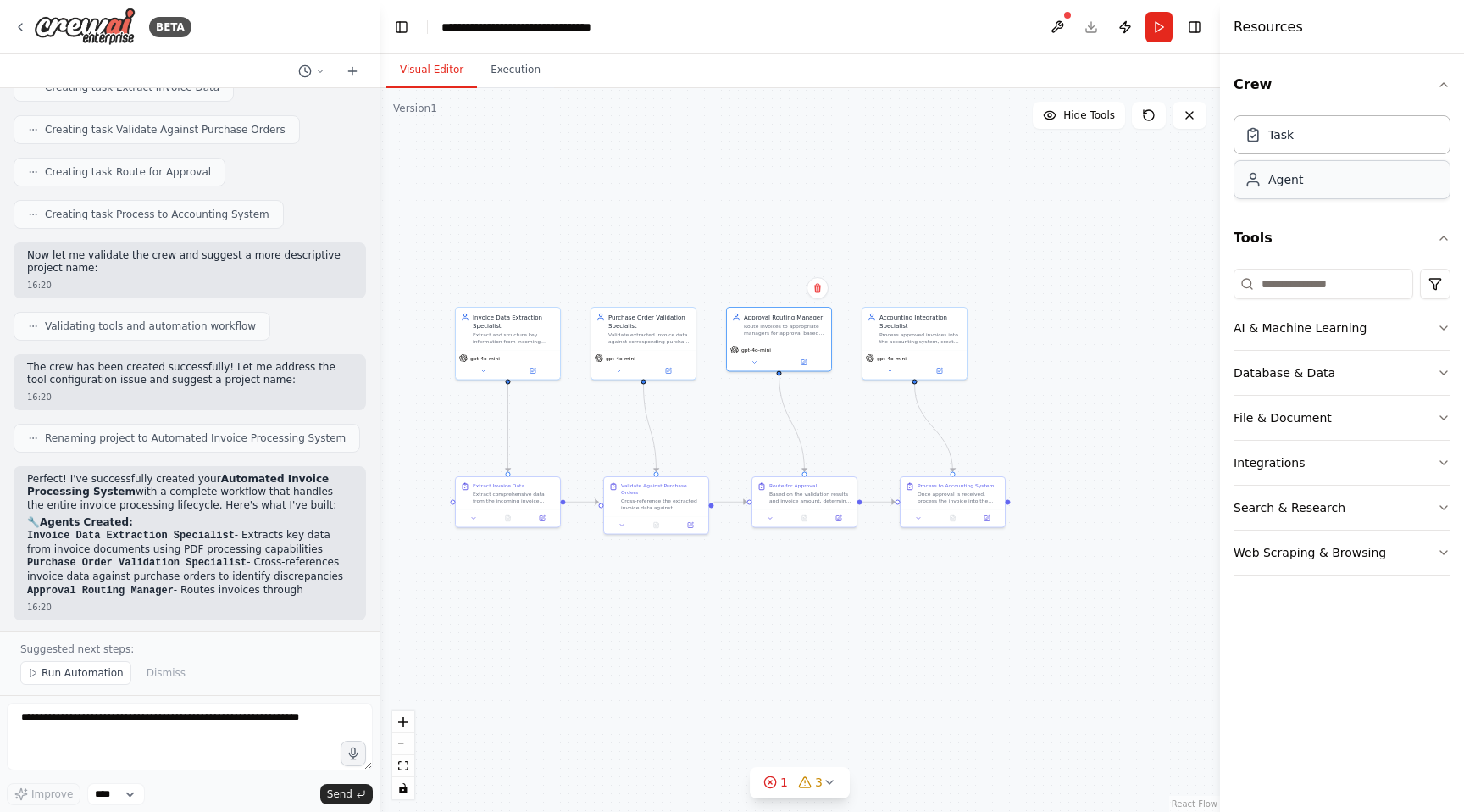
click at [1316, 181] on div "Agent" at bounding box center [1342, 180] width 217 height 39
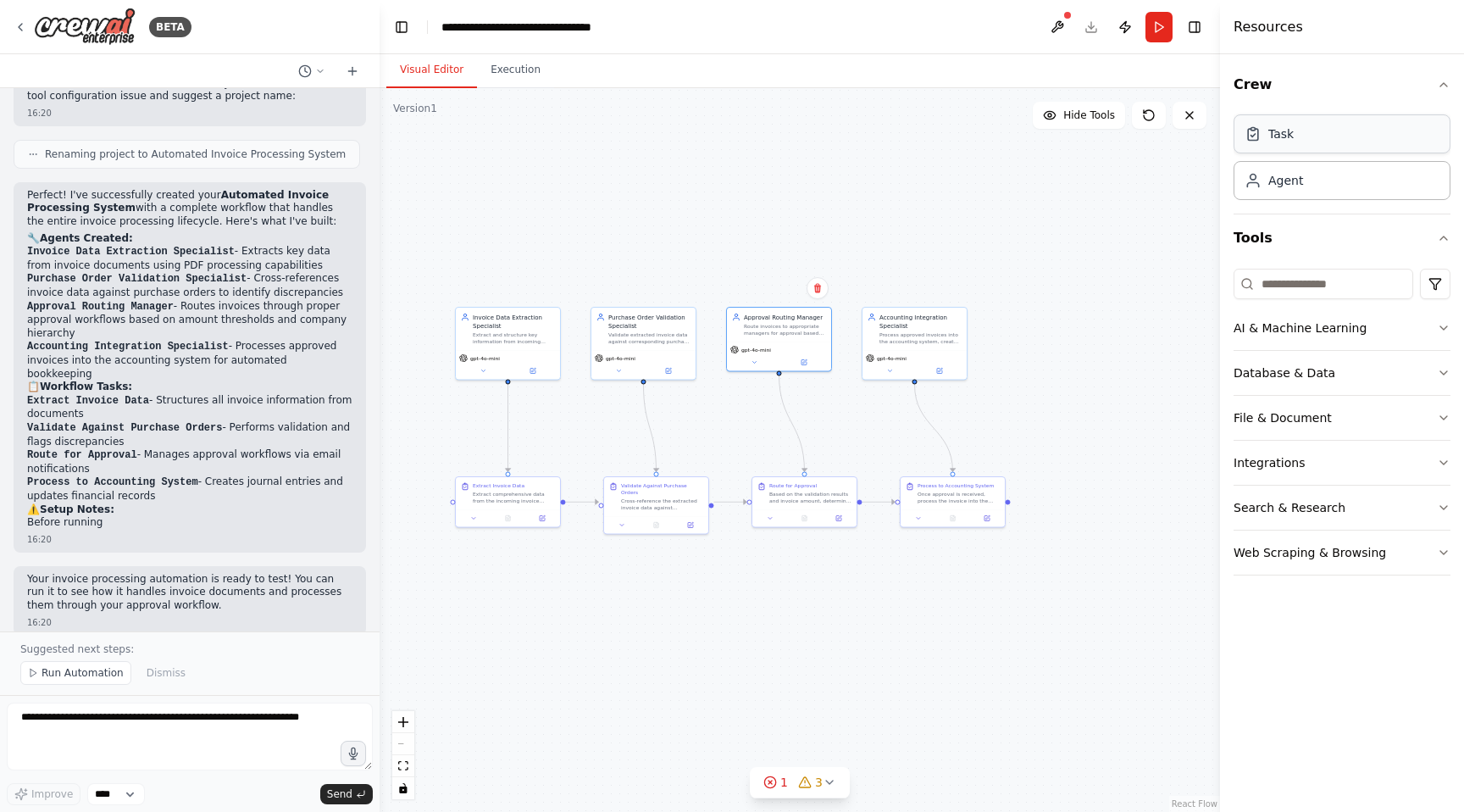
click at [1330, 133] on div "Task" at bounding box center [1342, 134] width 217 height 39
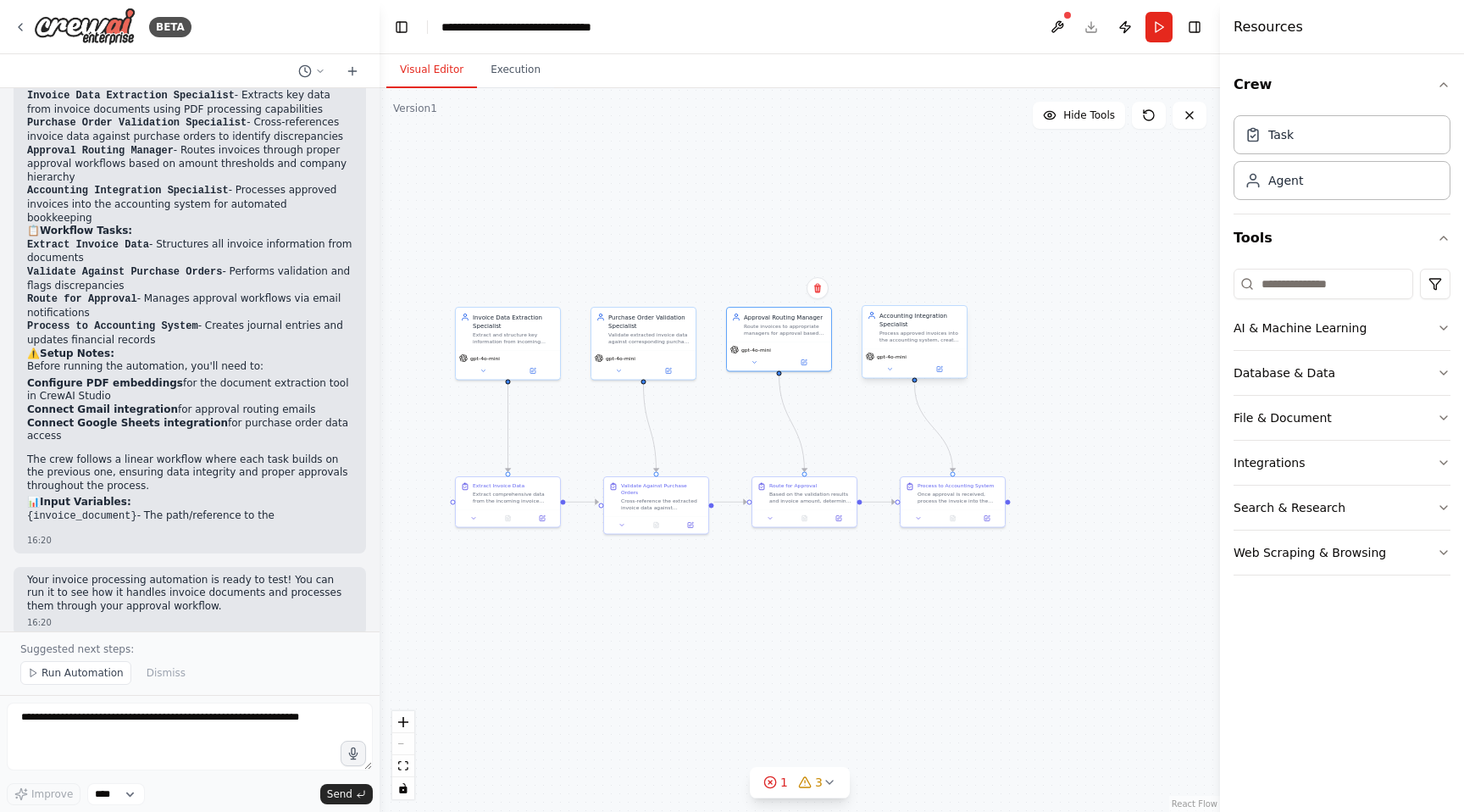
scroll to position [1462, 0]
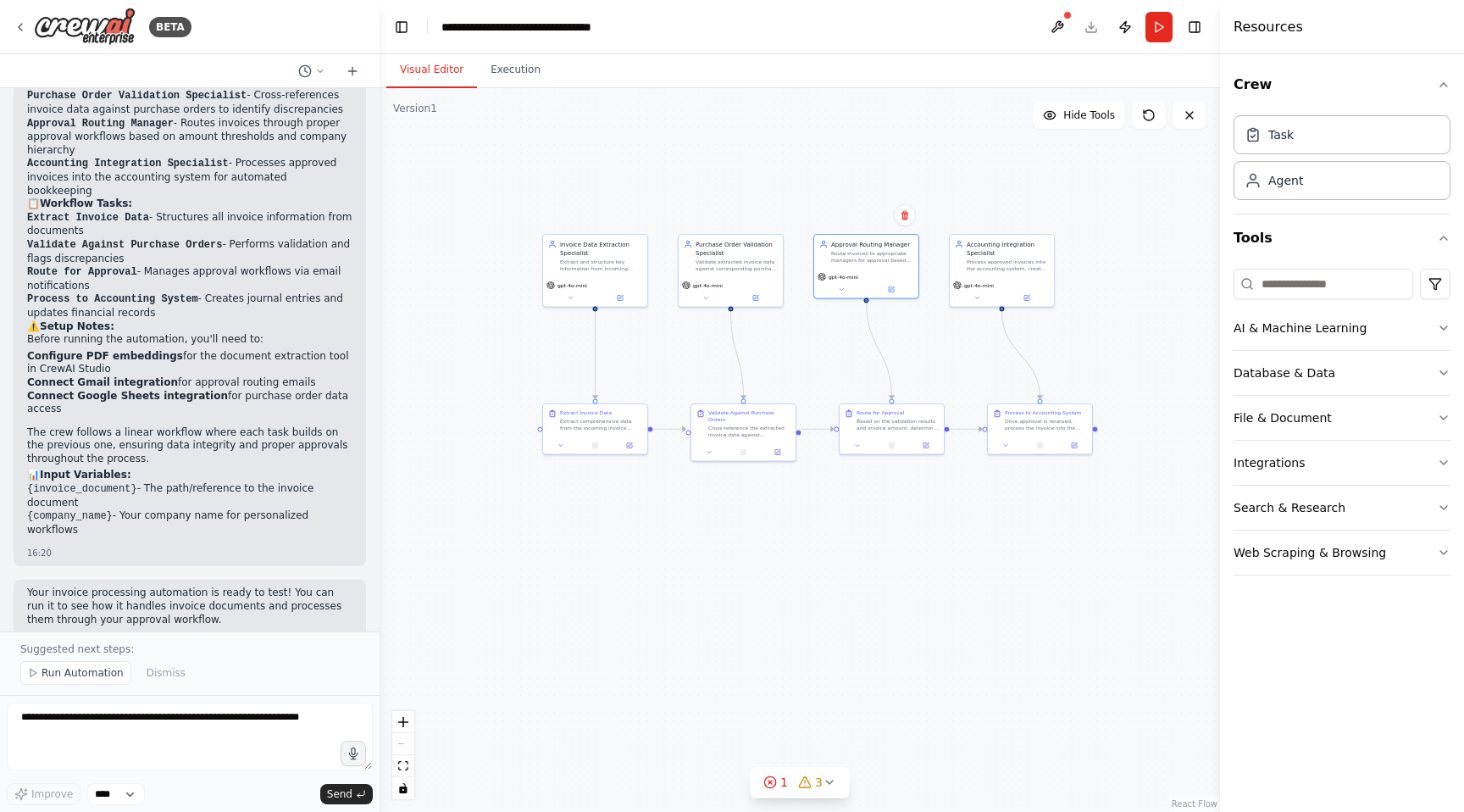
drag, startPoint x: 917, startPoint y: 382, endPoint x: 997, endPoint y: 313, distance: 105.6
click at [997, 313] on div ".deletable-edge-delete-btn { width: 20px; height: 20px; border: 0px solid #ffff…" at bounding box center [800, 450] width 840 height 724
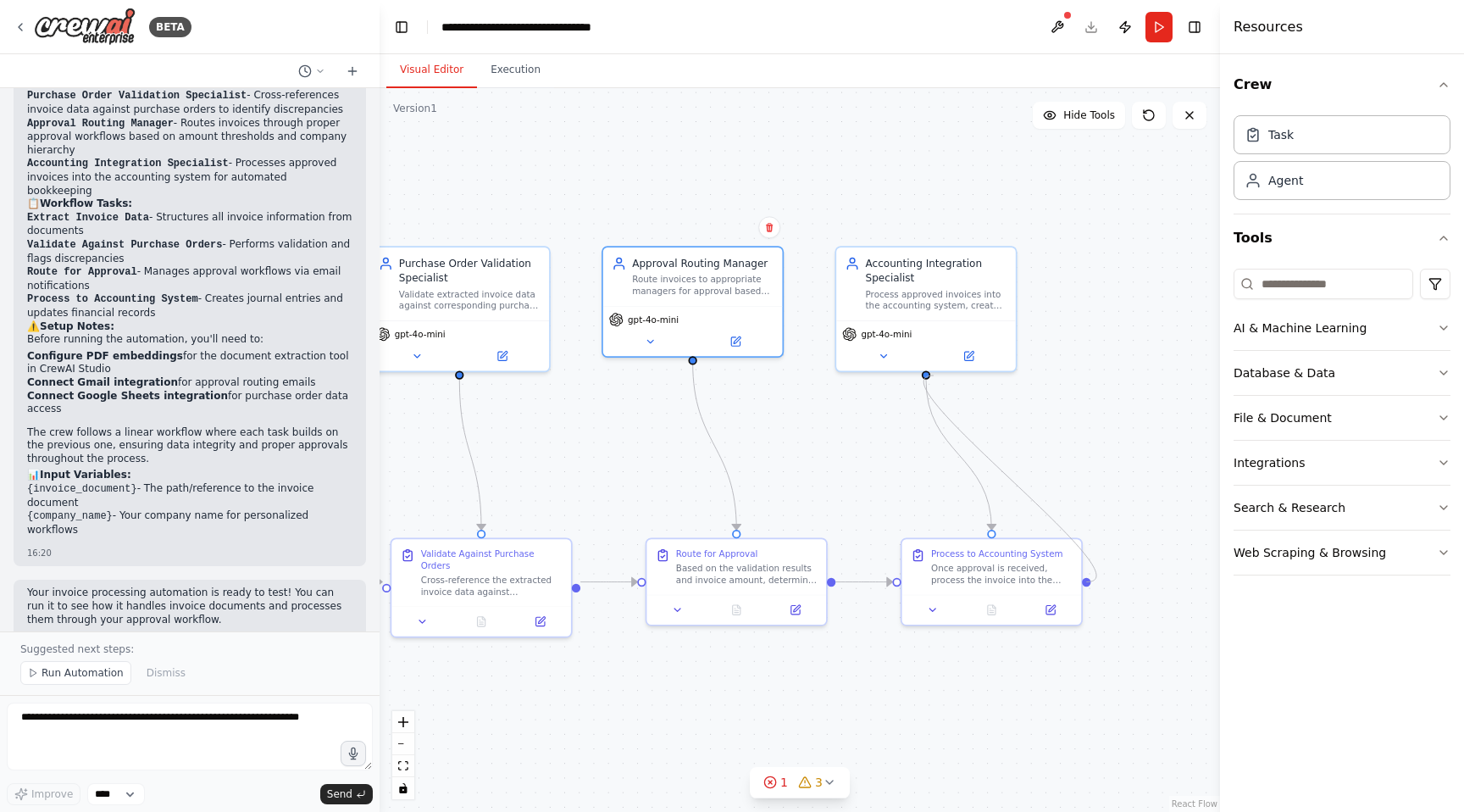
drag, startPoint x: 1088, startPoint y: 581, endPoint x: 931, endPoint y: 373, distance: 260.6
click at [931, 373] on div ".deletable-edge-delete-btn { width: 20px; height: 20px; border: 0px solid #ffff…" at bounding box center [800, 450] width 840 height 724
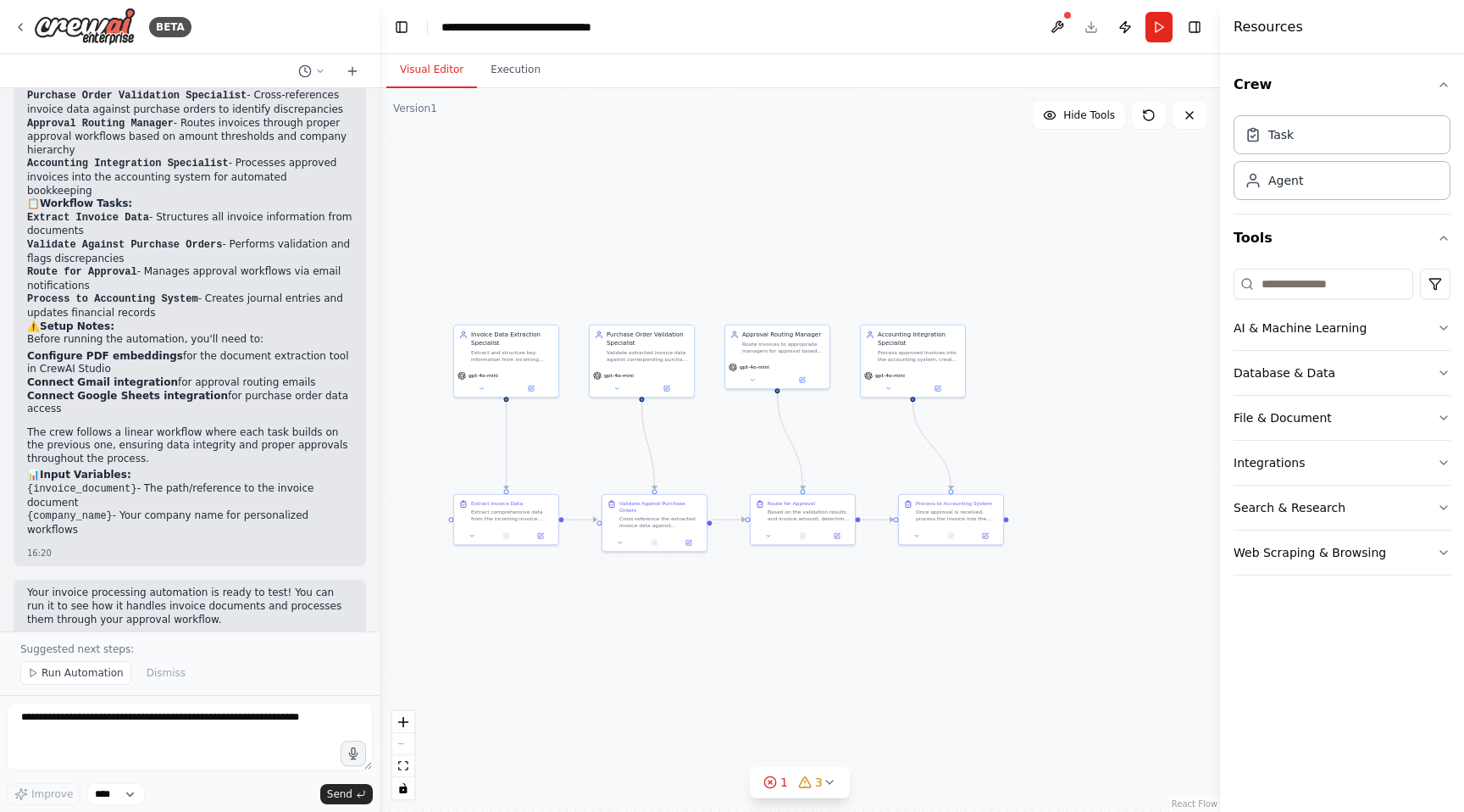
click at [888, 569] on div ".deletable-edge-delete-btn { width: 20px; height: 20px; border: 0px solid #ffff…" at bounding box center [800, 450] width 840 height 724
drag, startPoint x: 778, startPoint y: 388, endPoint x: 913, endPoint y: 402, distance: 135.7
click at [832, 402] on div ".deletable-edge-delete-btn { width: 20px; height: 20px; border: 0px solid #ffff…" at bounding box center [622, 463] width 420 height 362
drag, startPoint x: 913, startPoint y: 402, endPoint x: 816, endPoint y: 482, distance: 125.7
click at [816, 482] on div ".deletable-edge-delete-btn { width: 20px; height: 20px; border: 0px solid #ffff…" at bounding box center [800, 450] width 840 height 724
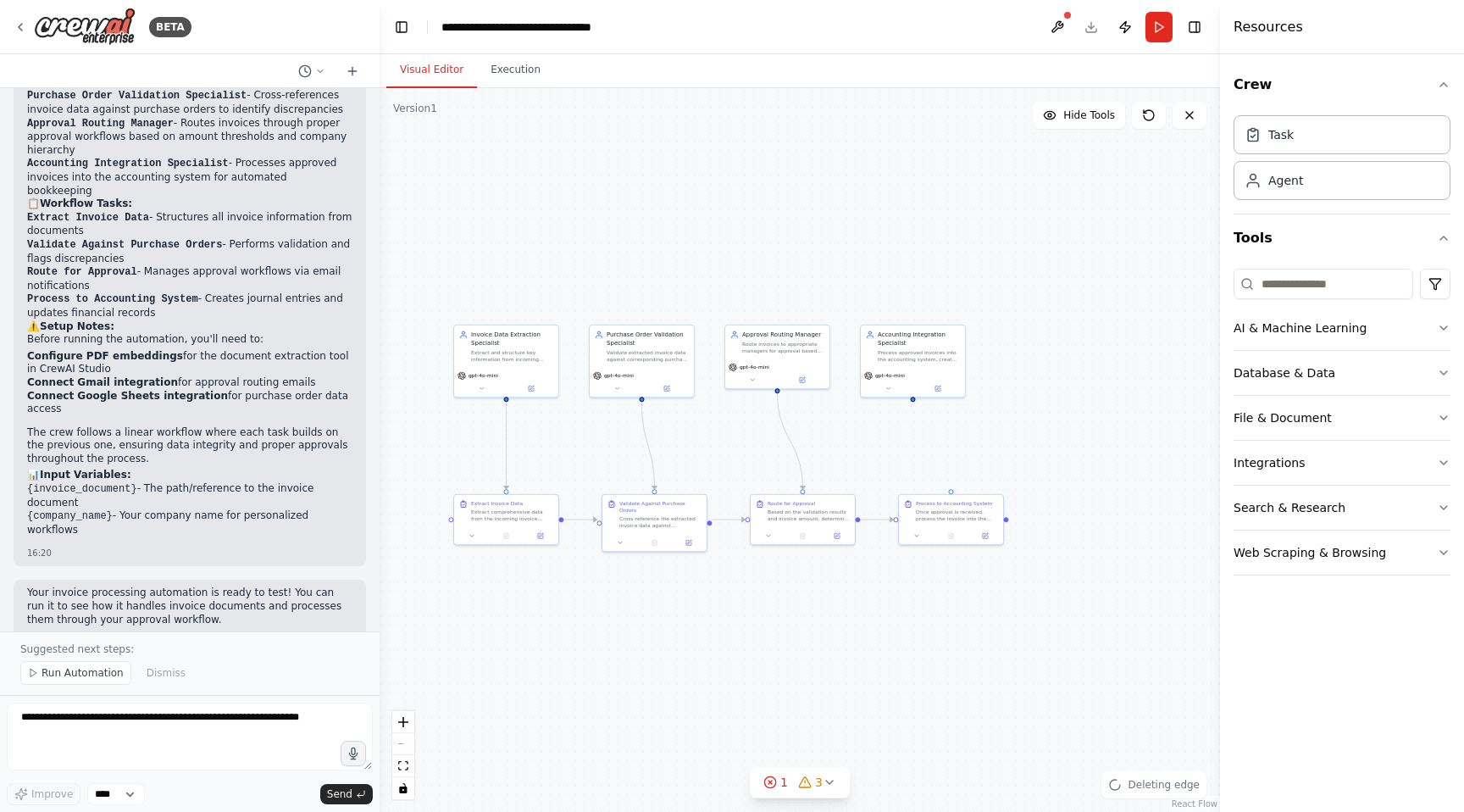
click at [1005, 389] on div ".deletable-edge-delete-btn { width: 20px; height: 20px; border: 0px solid #ffff…" at bounding box center [800, 450] width 840 height 724
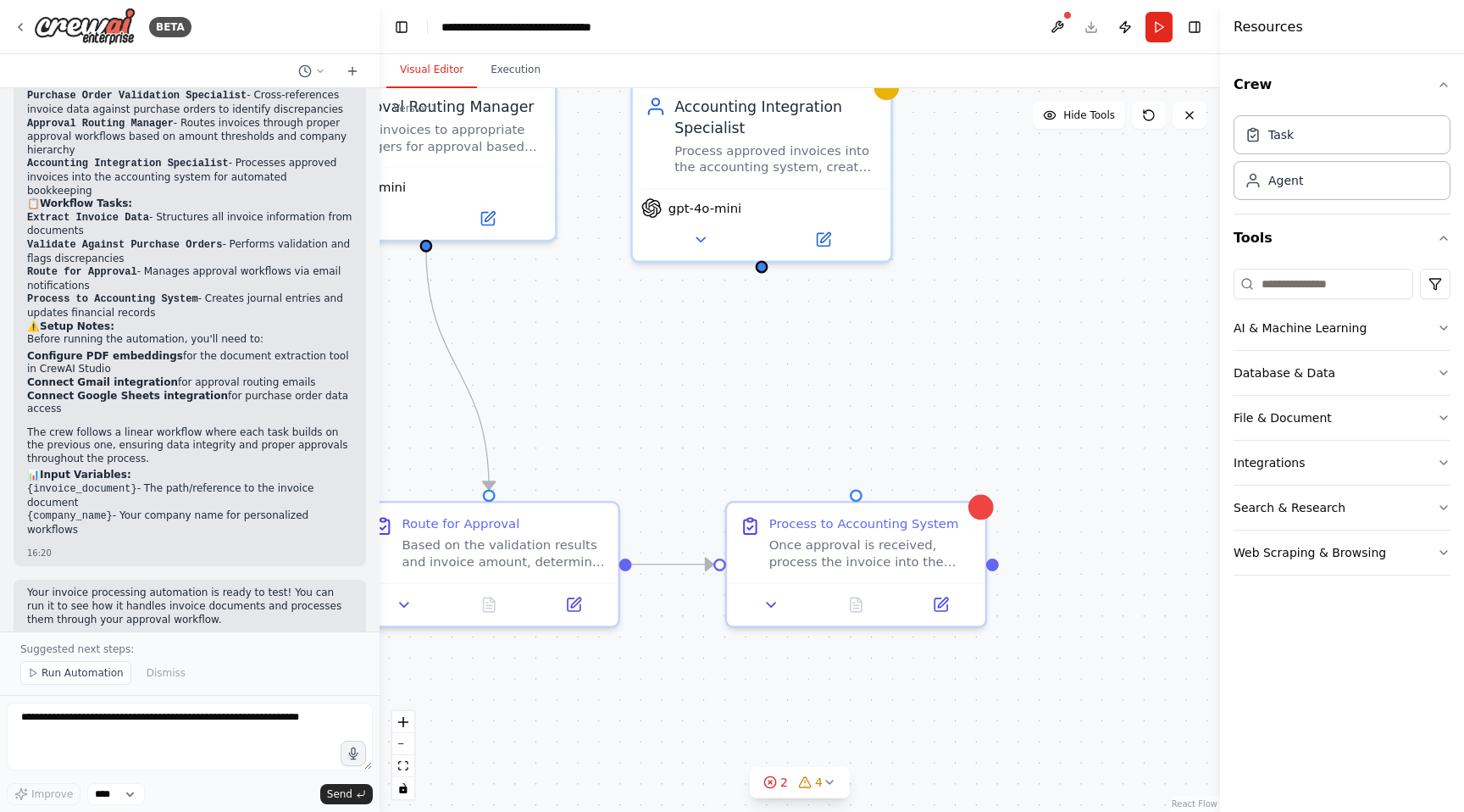
click at [813, 371] on div ".deletable-edge-delete-btn { width: 20px; height: 20px; border: 0px solid #ffff…" at bounding box center [800, 450] width 840 height 724
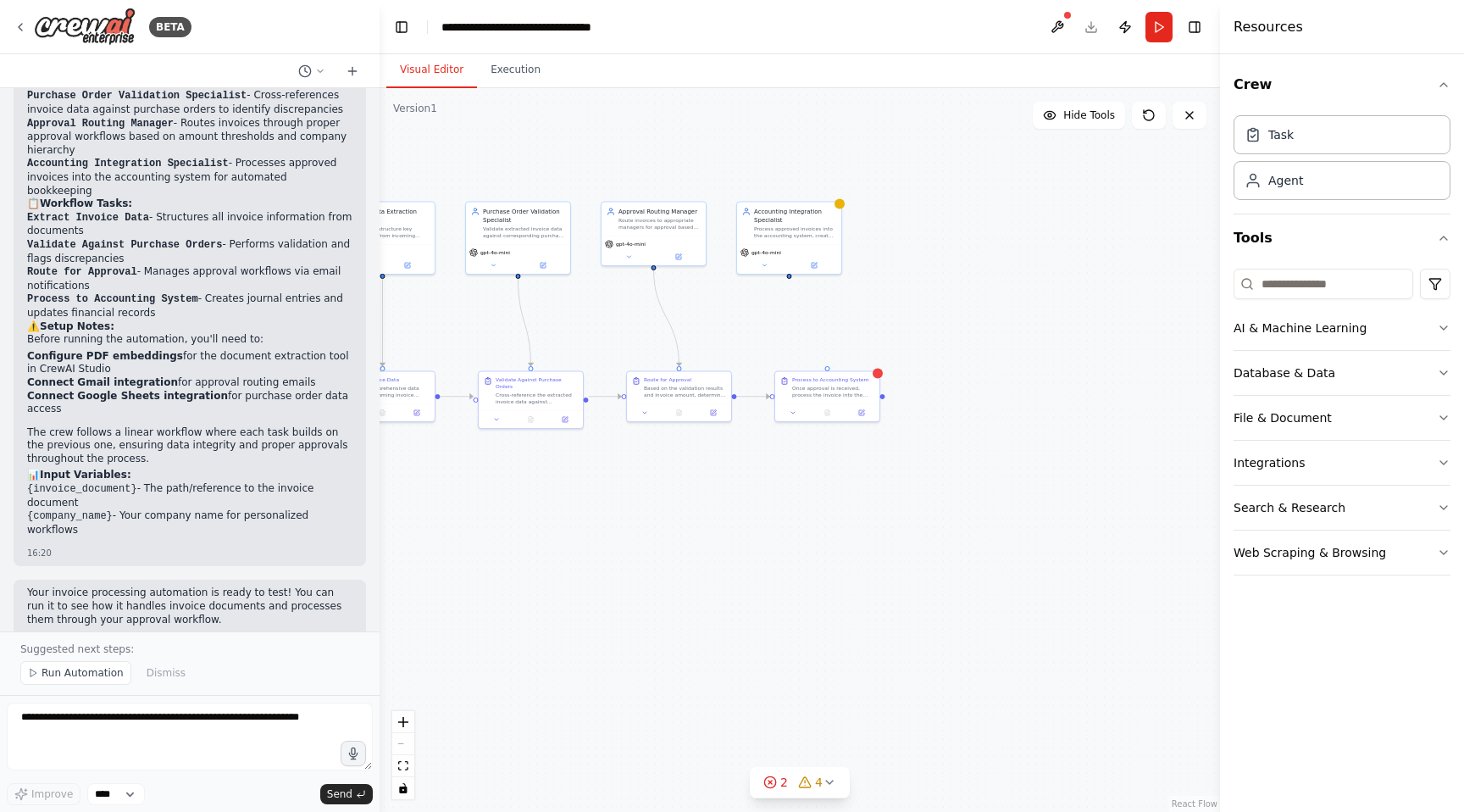
click at [395, 747] on div "React Flow controls" at bounding box center [403, 755] width 22 height 88
click at [413, 744] on div "React Flow controls" at bounding box center [403, 755] width 22 height 88
click at [405, 744] on div "React Flow controls" at bounding box center [403, 755] width 22 height 88
click at [403, 706] on div ".deletable-edge-delete-btn { width: 20px; height: 20px; border: 0px solid #ffff…" at bounding box center [800, 450] width 840 height 724
click at [405, 722] on icon "zoom in" at bounding box center [403, 722] width 10 height 10
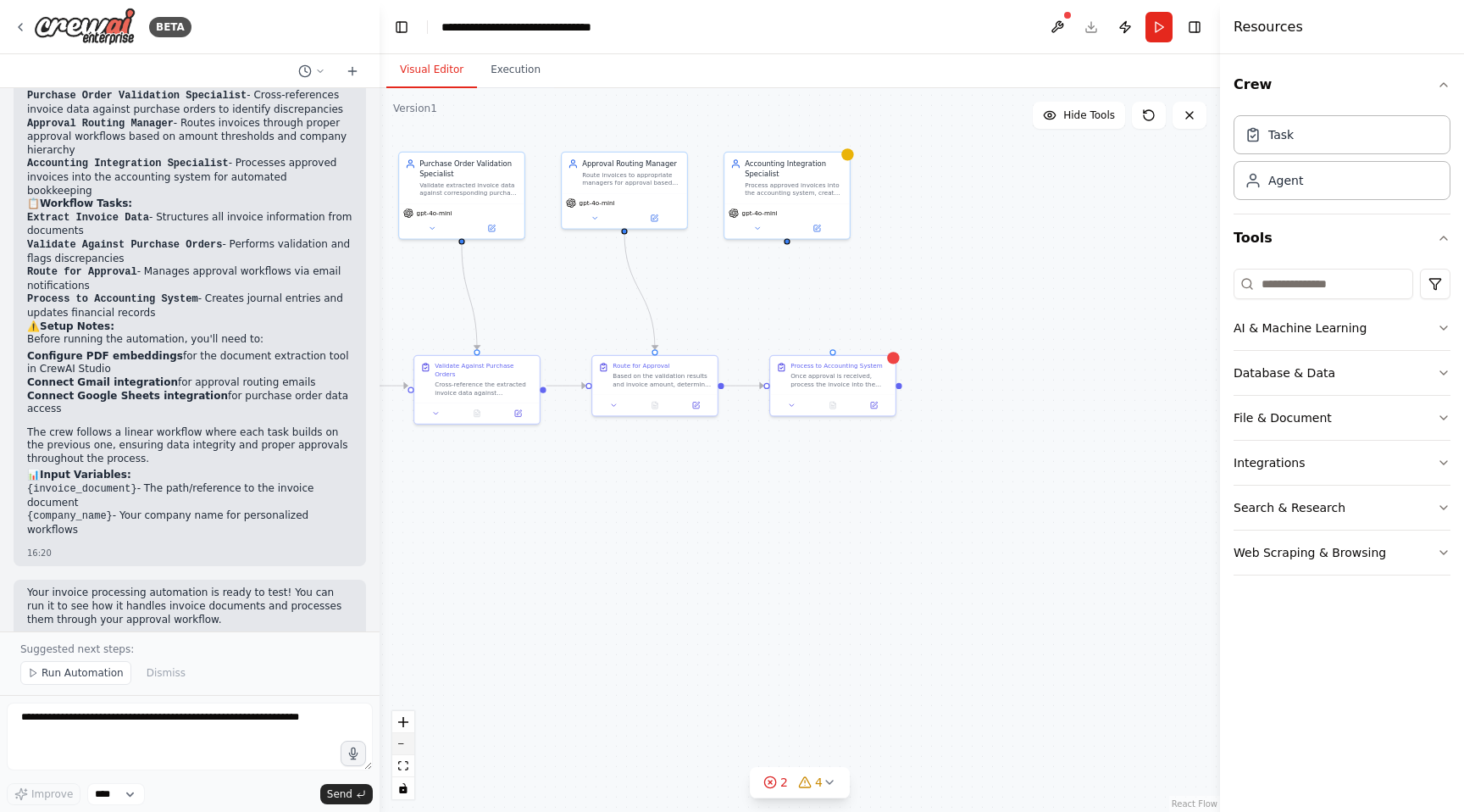
click at [408, 747] on button "zoom out" at bounding box center [403, 744] width 22 height 22
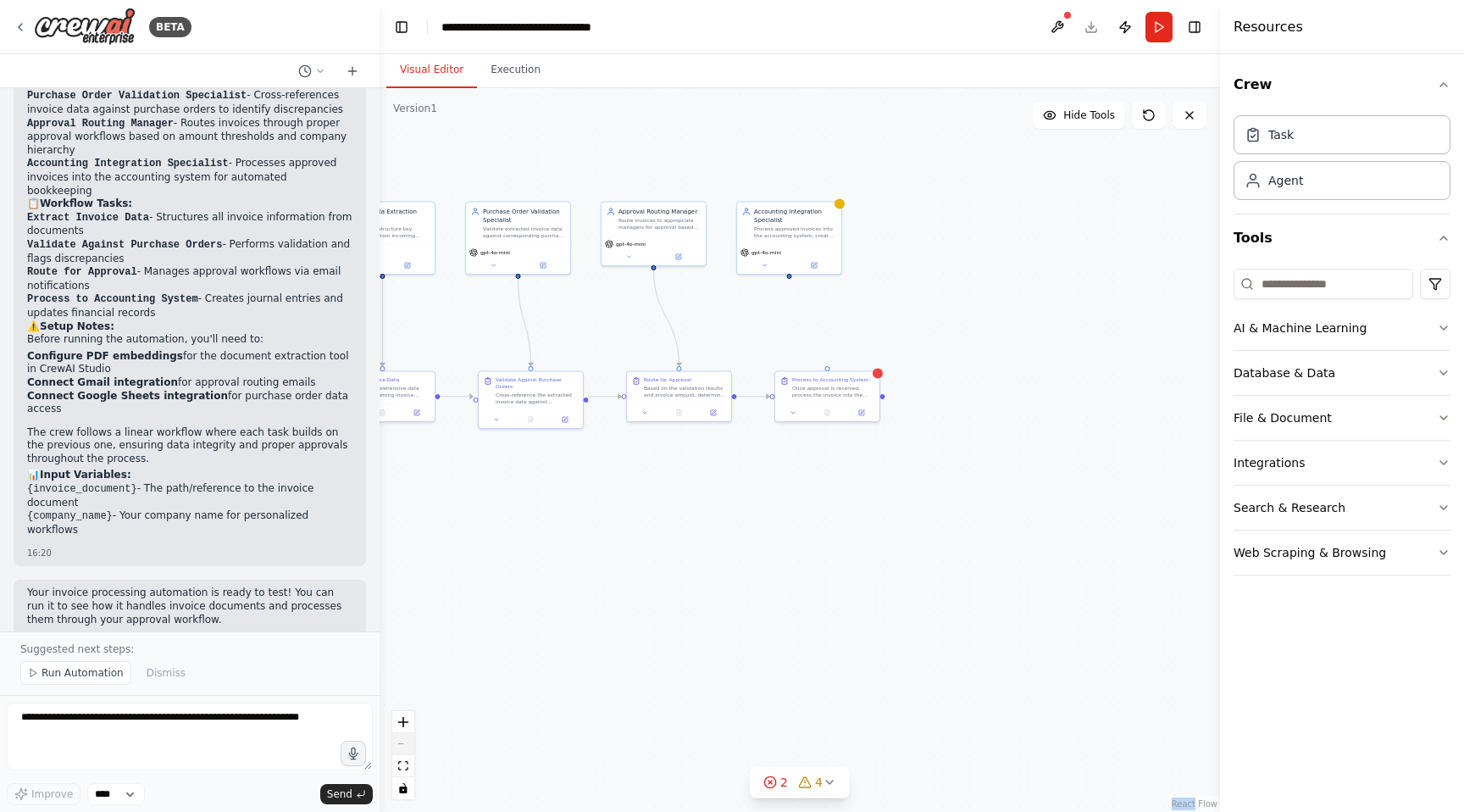
click at [408, 747] on div "React Flow controls" at bounding box center [403, 755] width 22 height 88
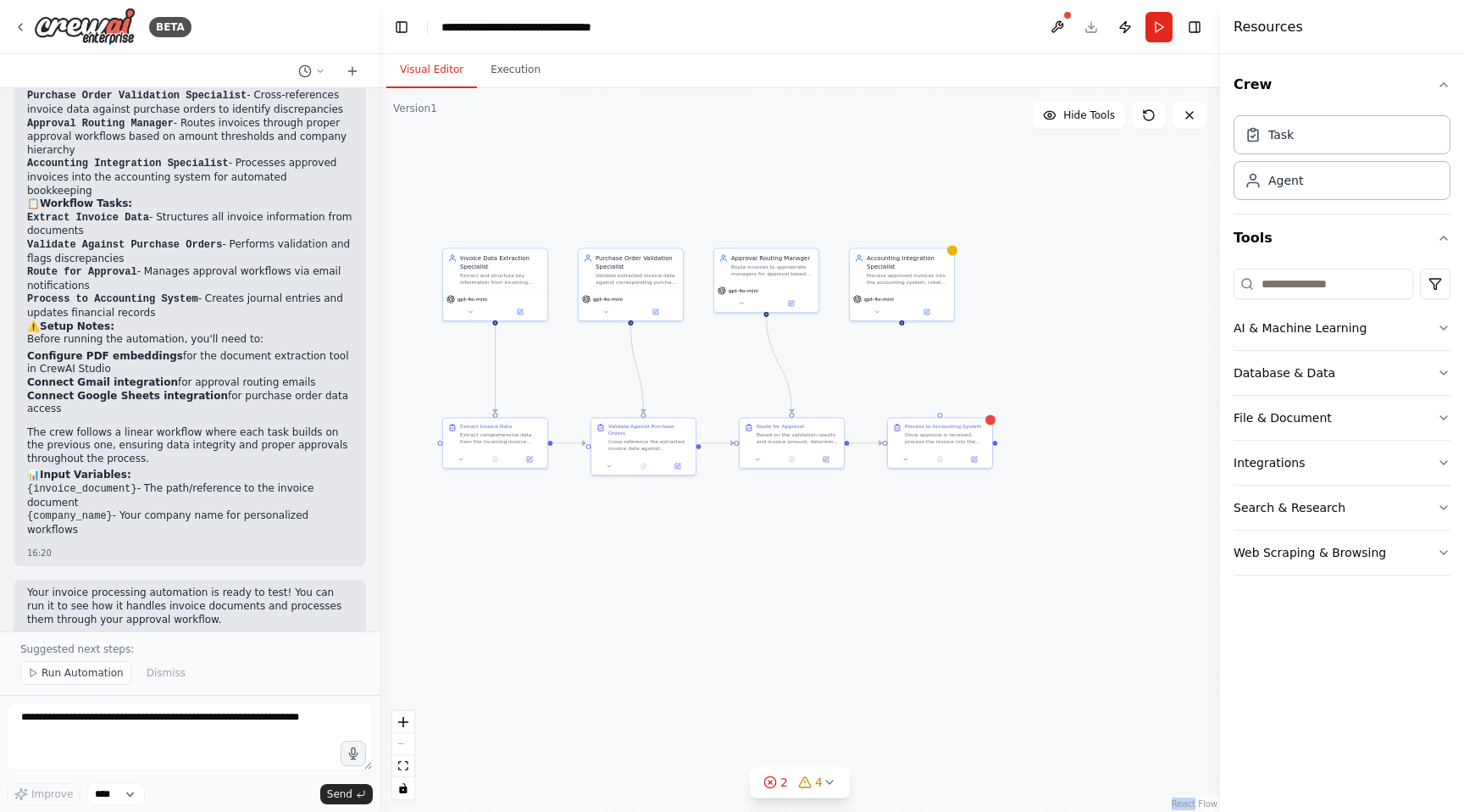
drag, startPoint x: 440, startPoint y: 227, endPoint x: 553, endPoint y: 273, distance: 122.0
click at [553, 273] on div ".deletable-edge-delete-btn { width: 20px; height: 20px; border: 0px solid #ffff…" at bounding box center [800, 450] width 840 height 724
